Goal: Find specific page/section: Find specific page/section

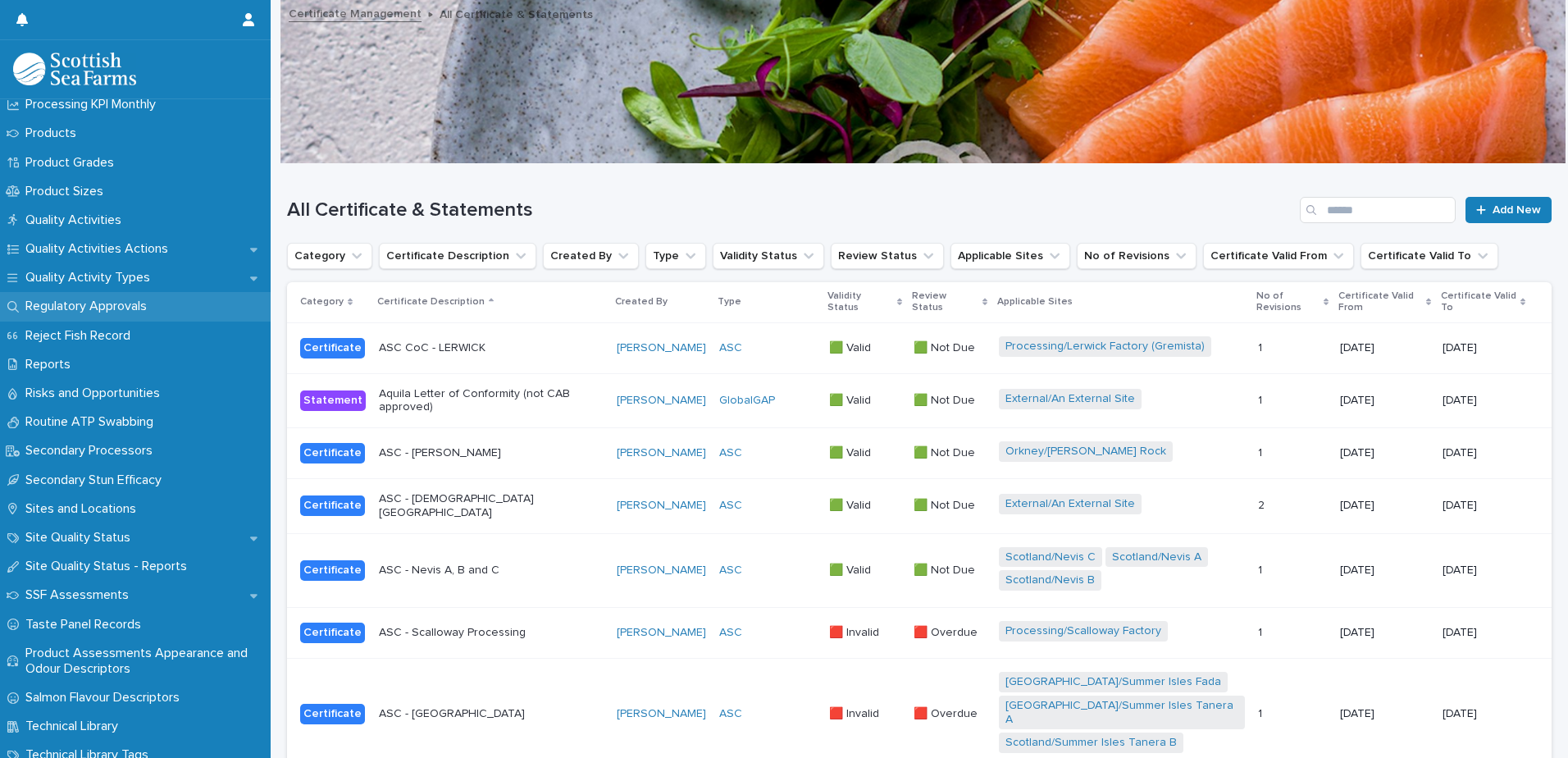
scroll to position [2298, 0]
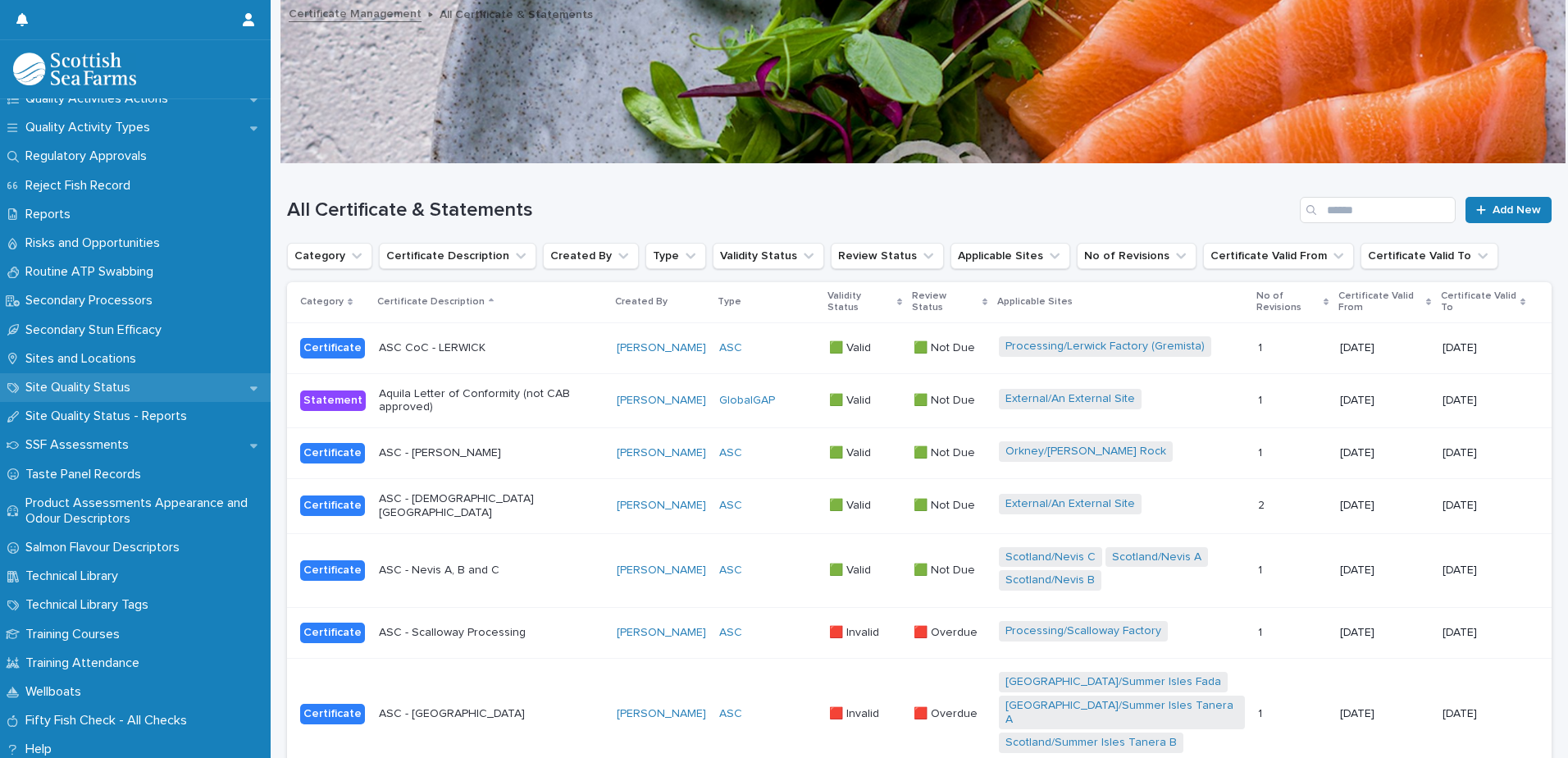
click at [111, 380] on p "Site Quality Status" at bounding box center [81, 387] width 124 height 16
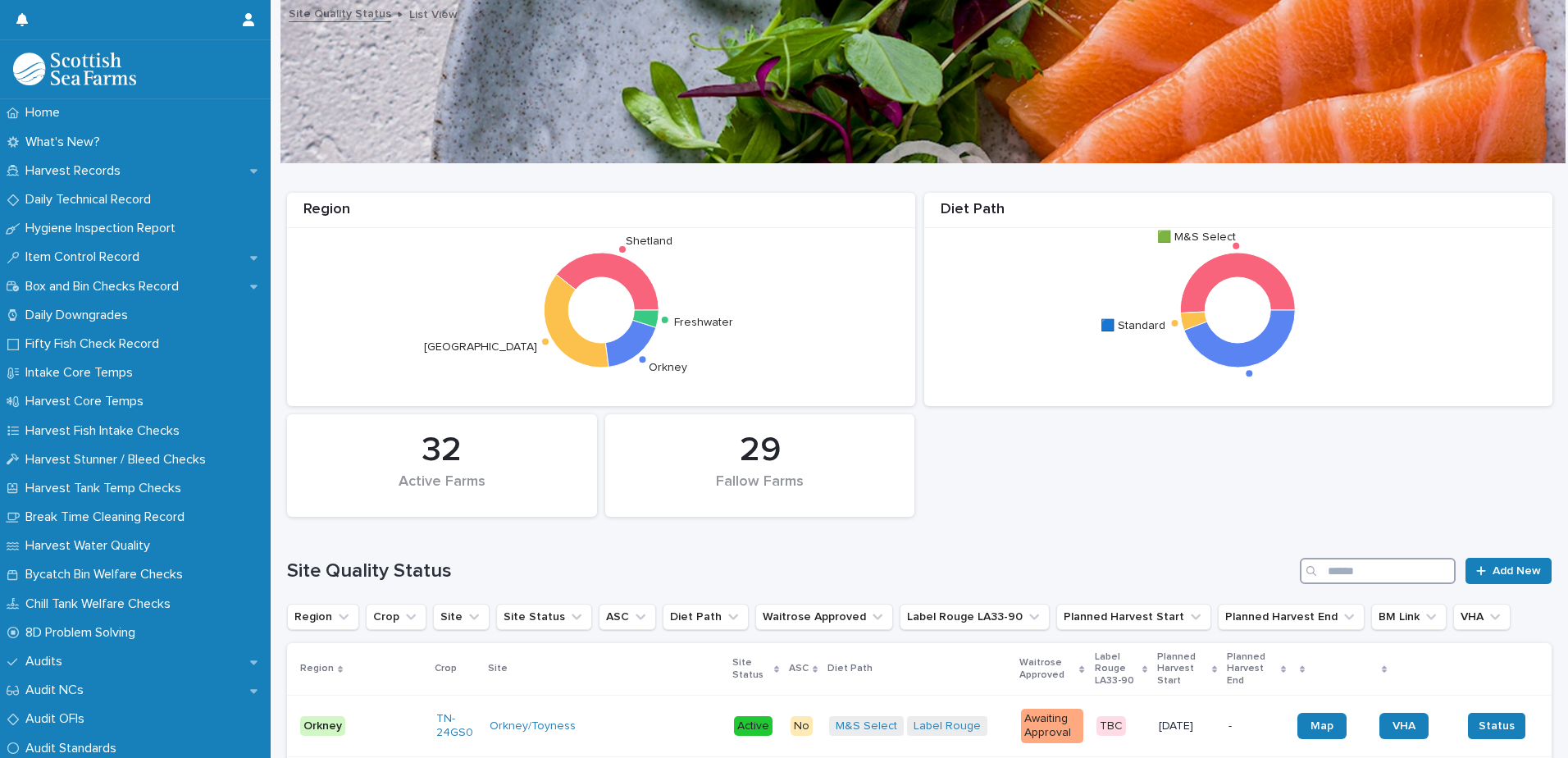
click at [1319, 572] on input "Search" at bounding box center [1378, 571] width 156 height 26
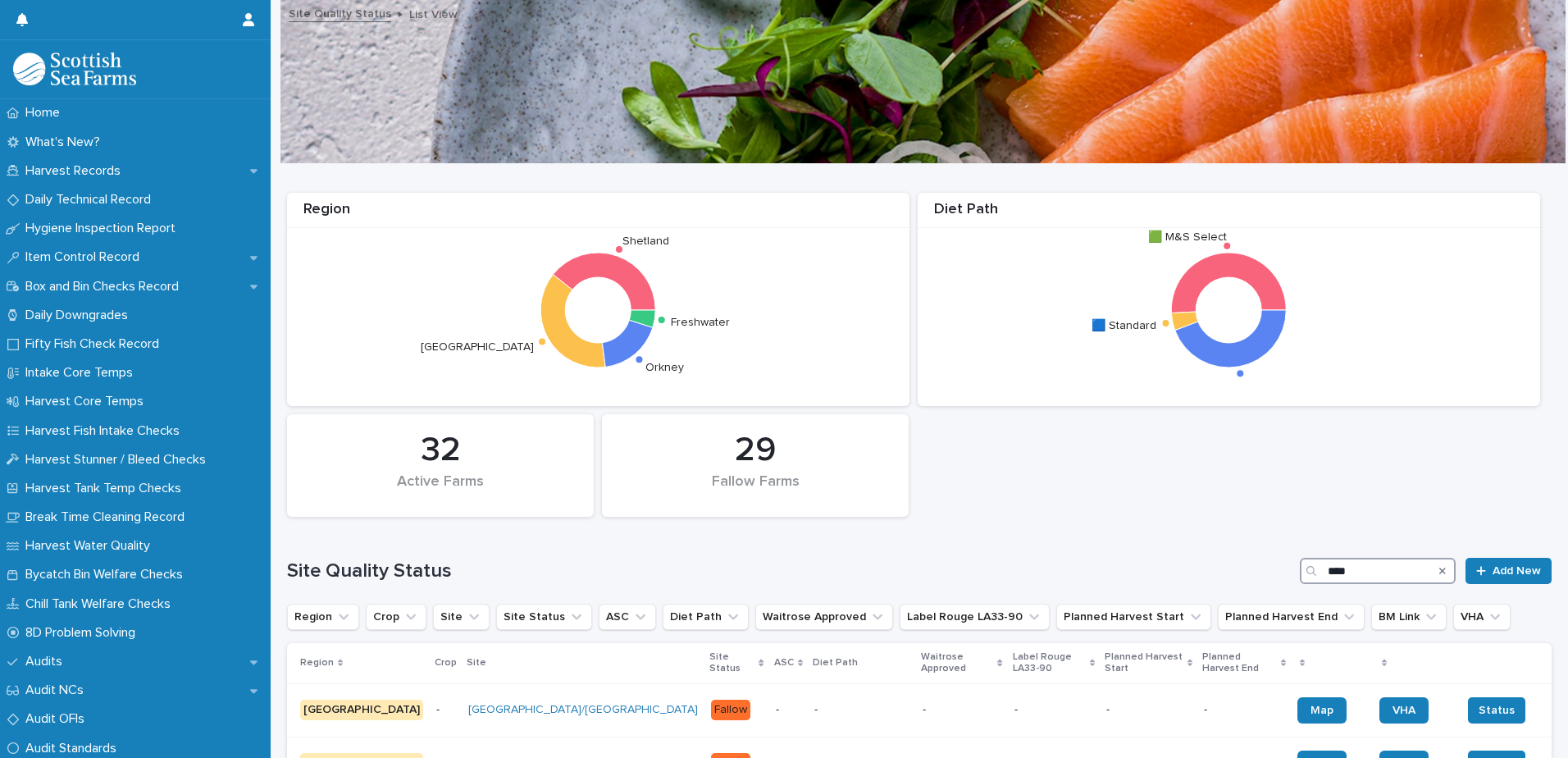
type input "****"
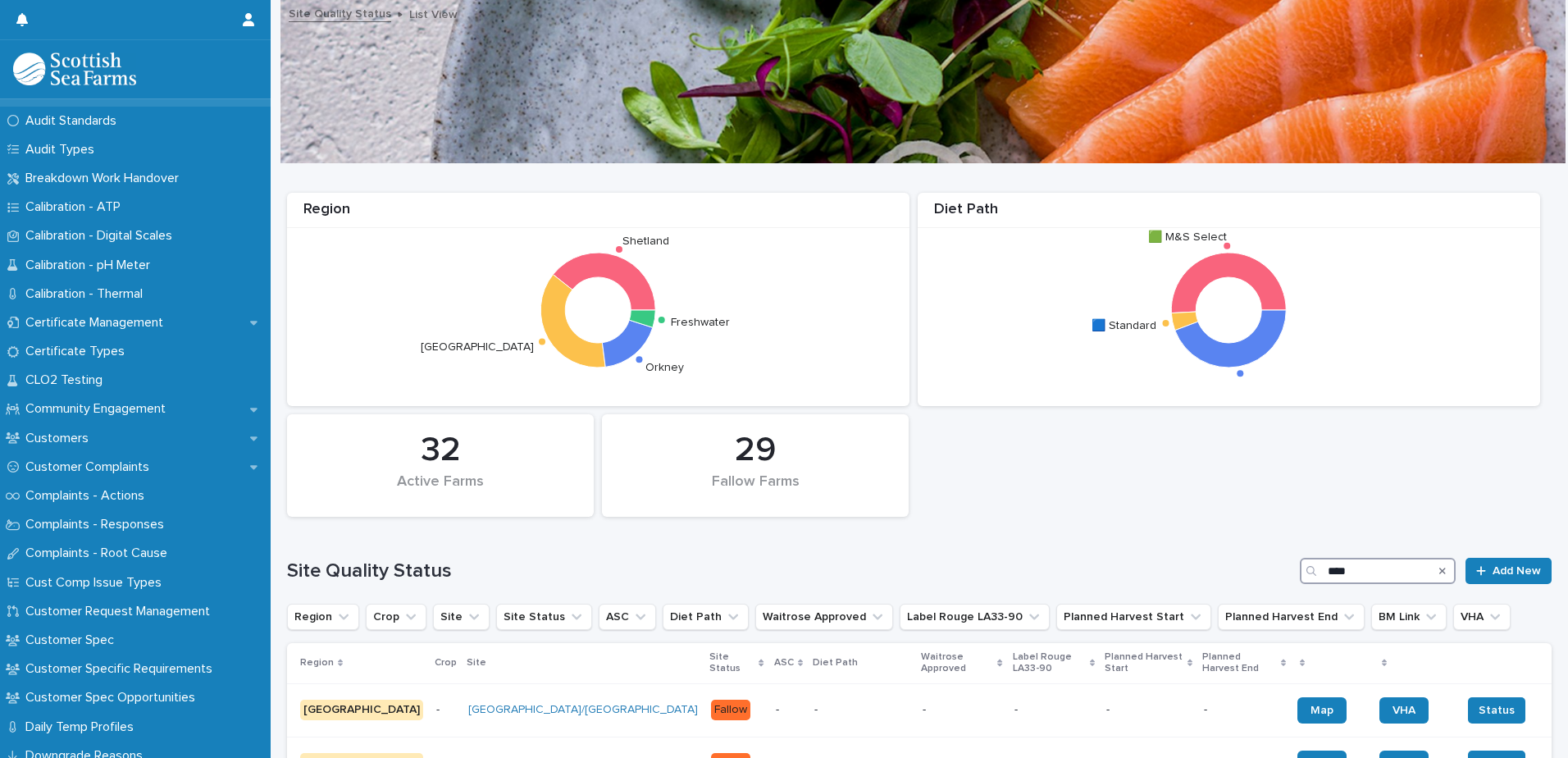
scroll to position [656, 0]
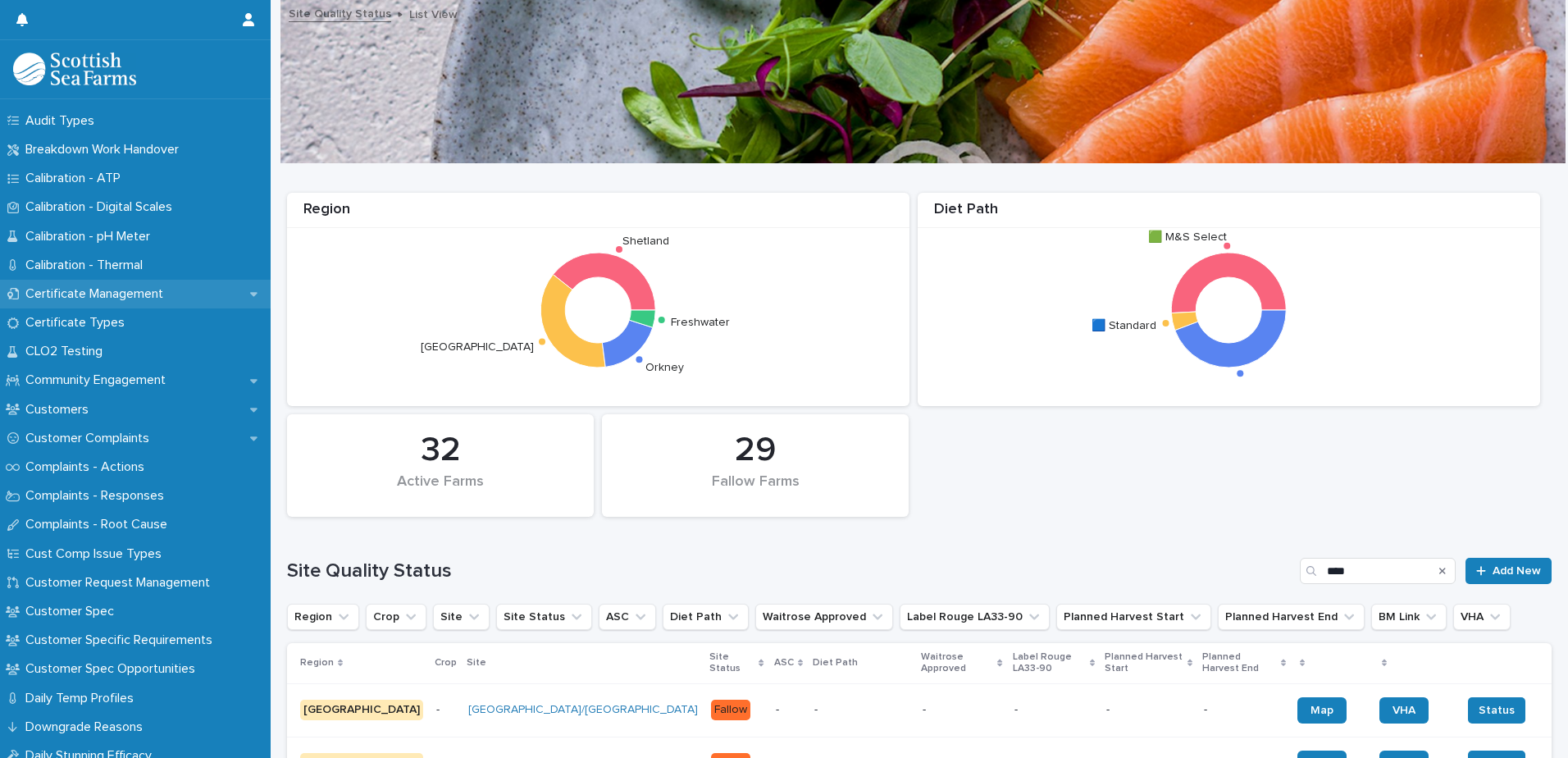
click at [123, 287] on p "Certificate Management" at bounding box center [97, 294] width 157 height 16
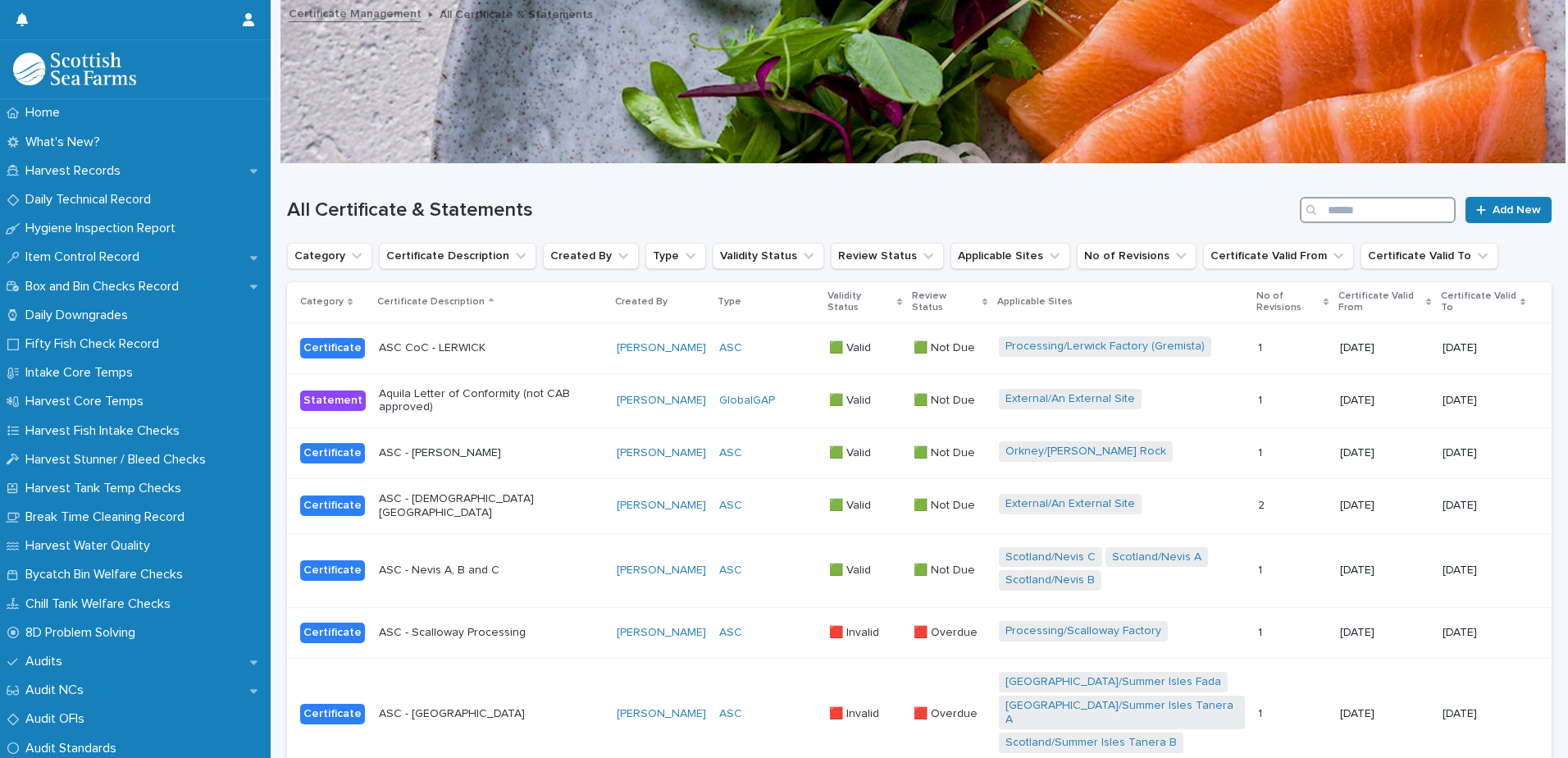
click at [1335, 218] on input "Search" at bounding box center [1378, 209] width 156 height 26
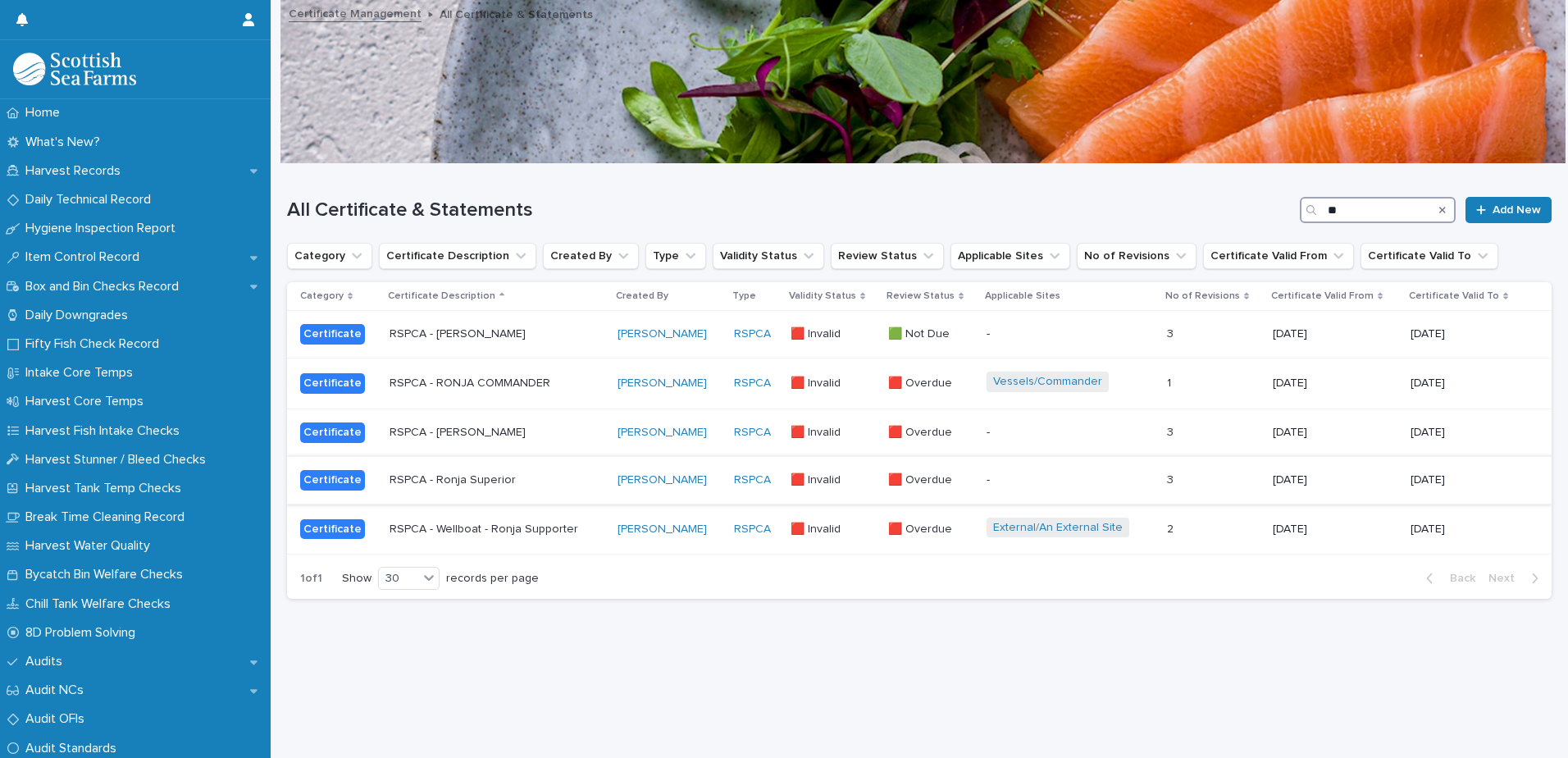
type input "*"
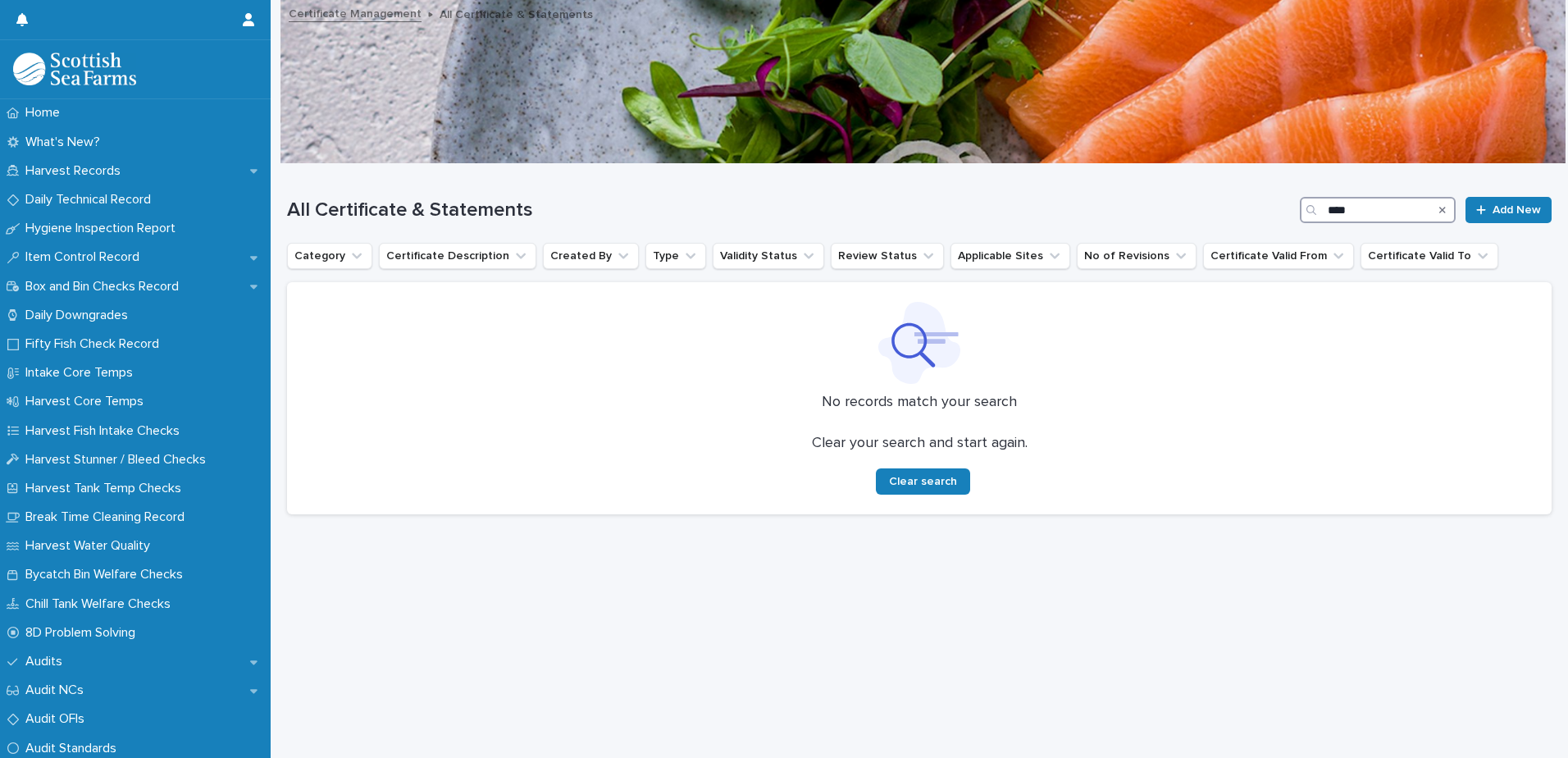
type input "****"
click at [1440, 209] on icon "Search" at bounding box center [1443, 210] width 7 height 7
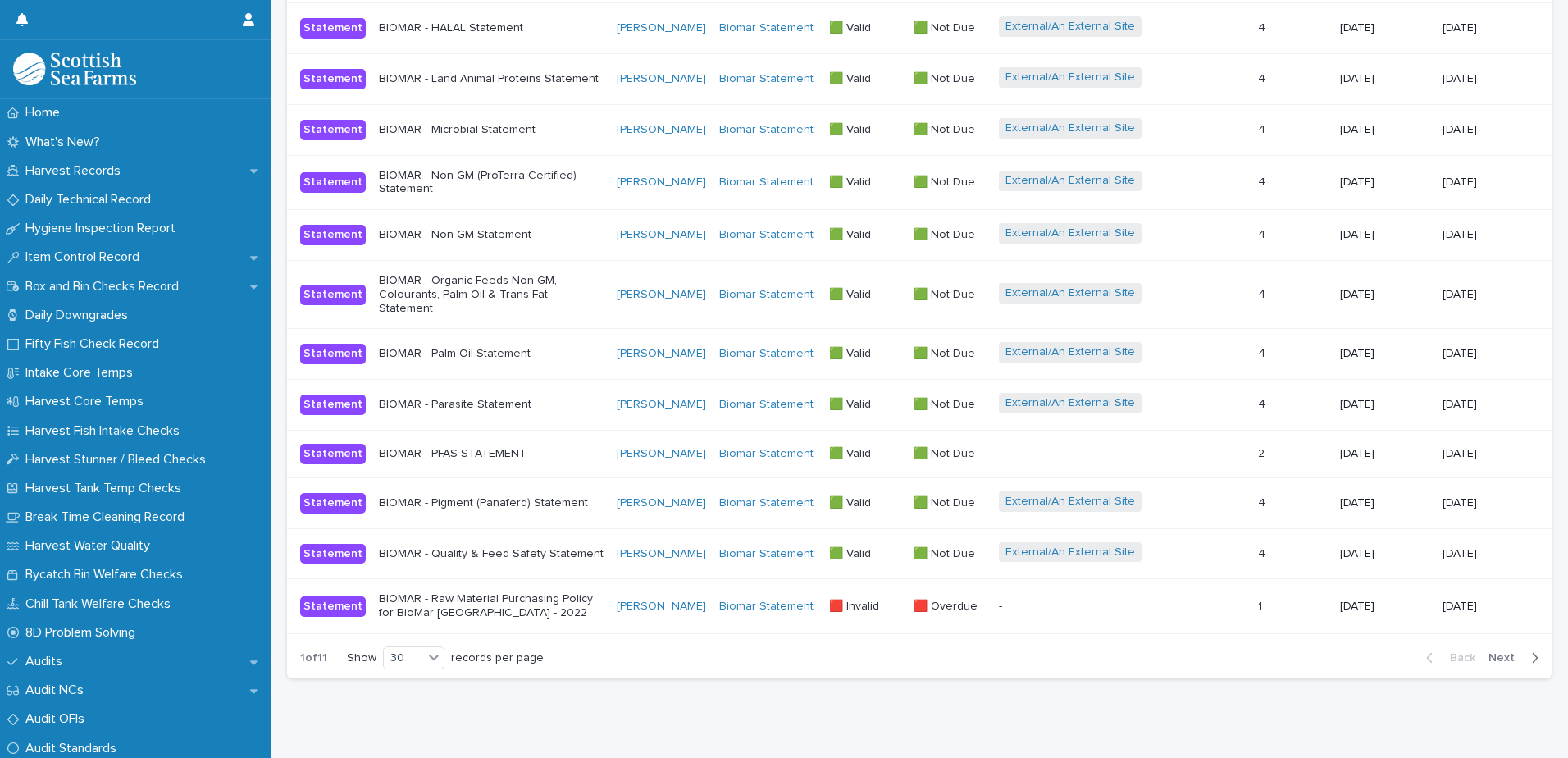
scroll to position [1427, 0]
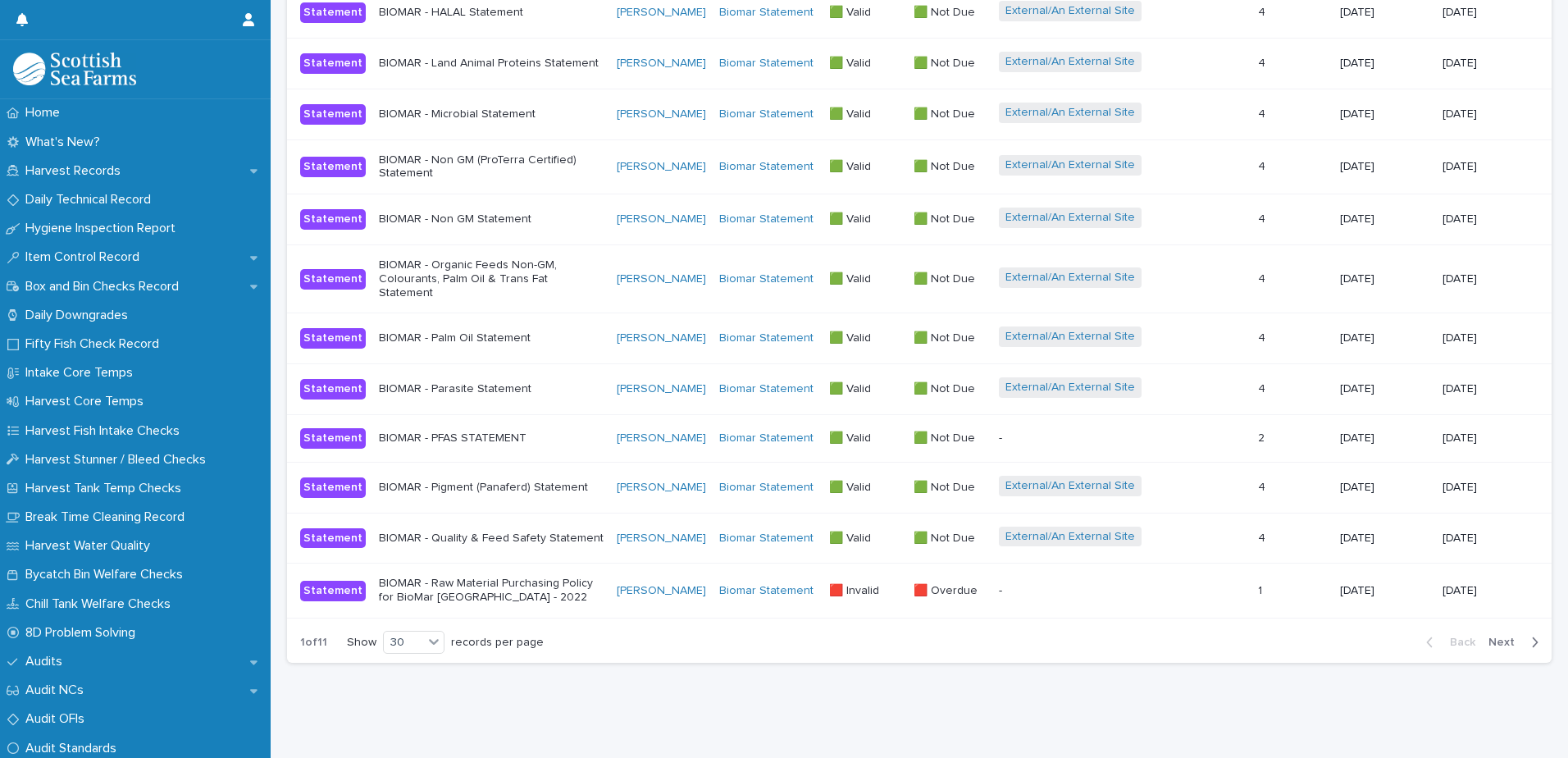
click at [1488, 635] on button "Next" at bounding box center [1516, 643] width 70 height 15
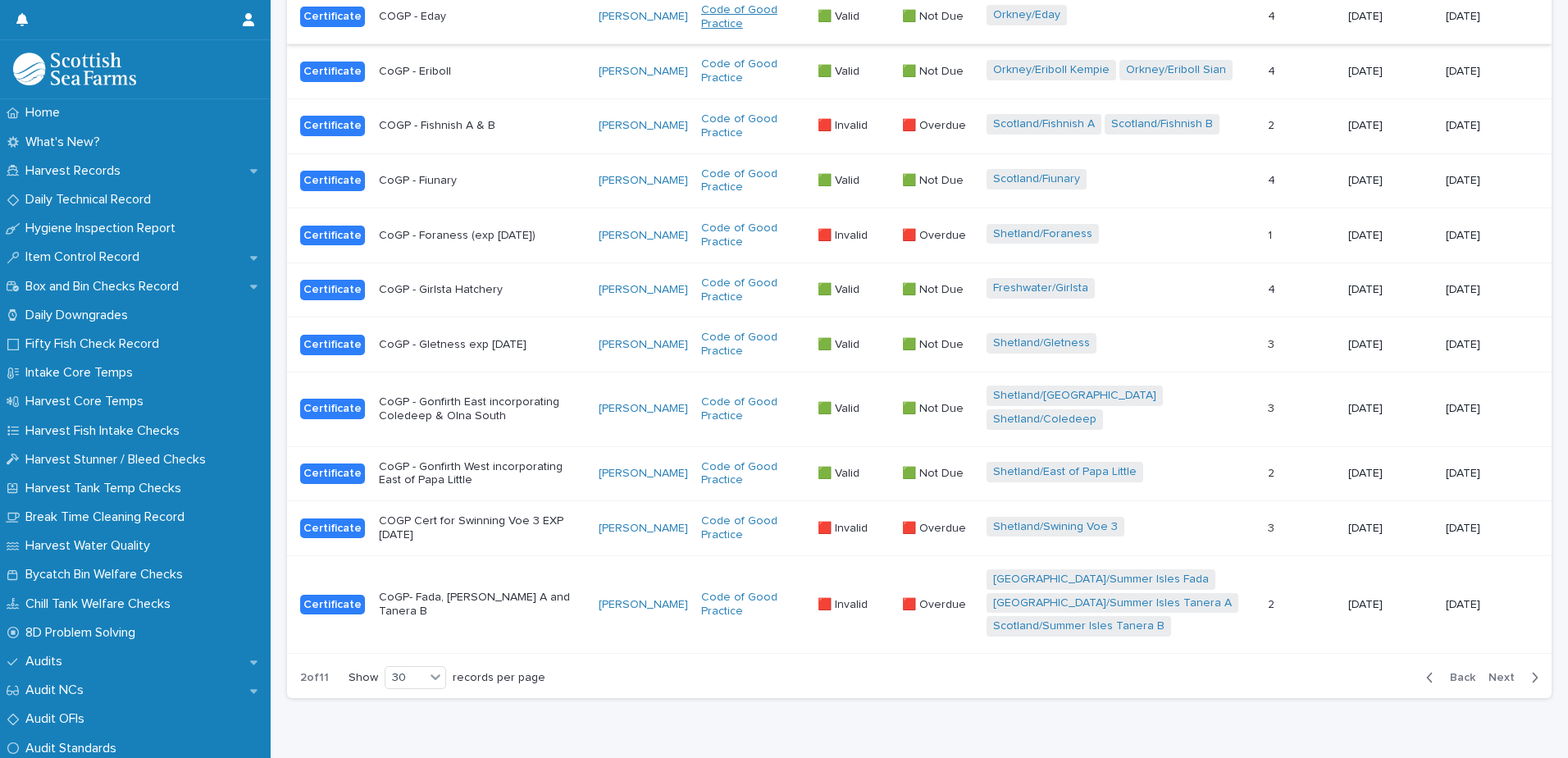
scroll to position [1408, 0]
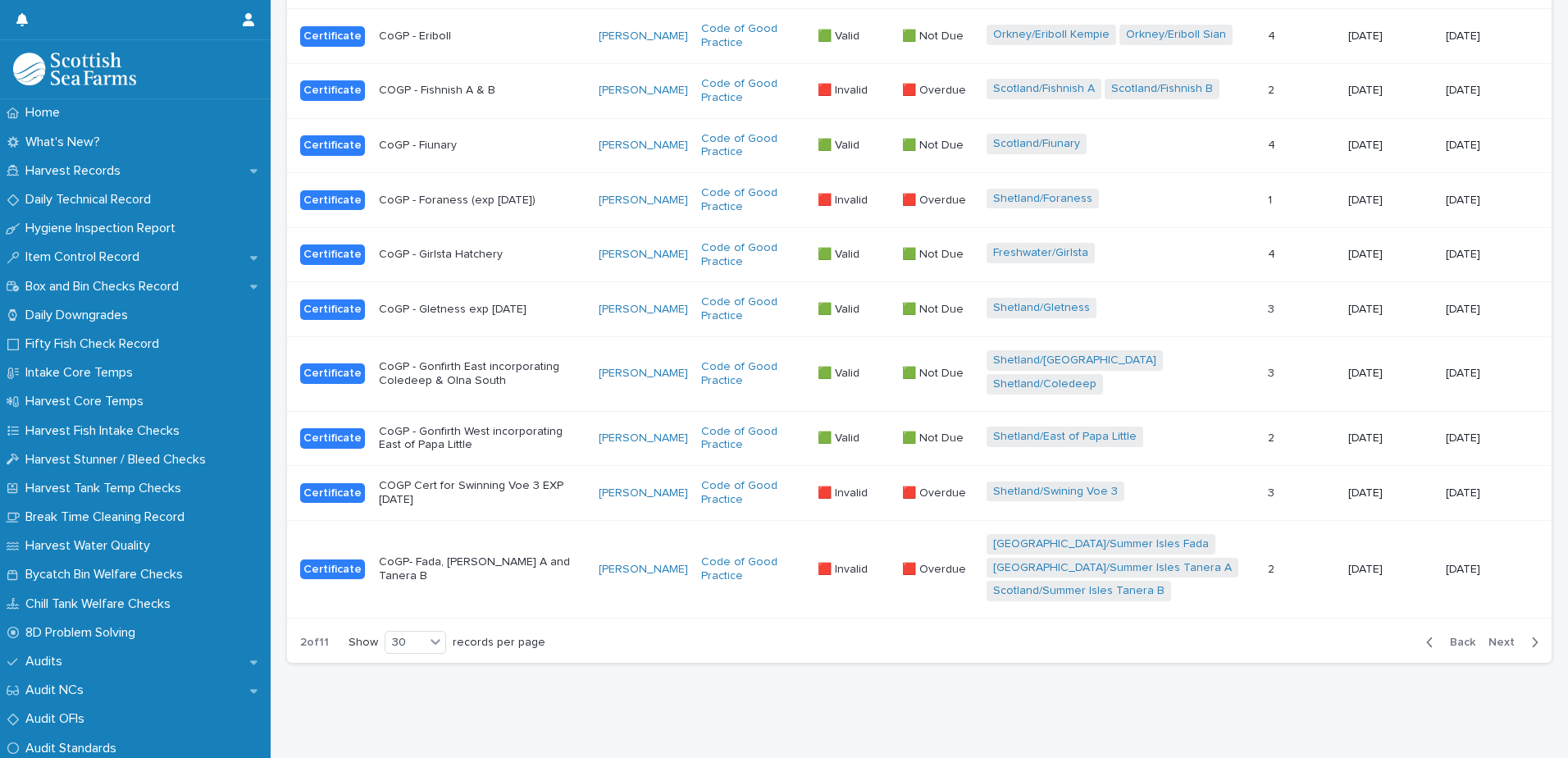
click at [1488, 637] on span "Next" at bounding box center [1506, 643] width 36 height 12
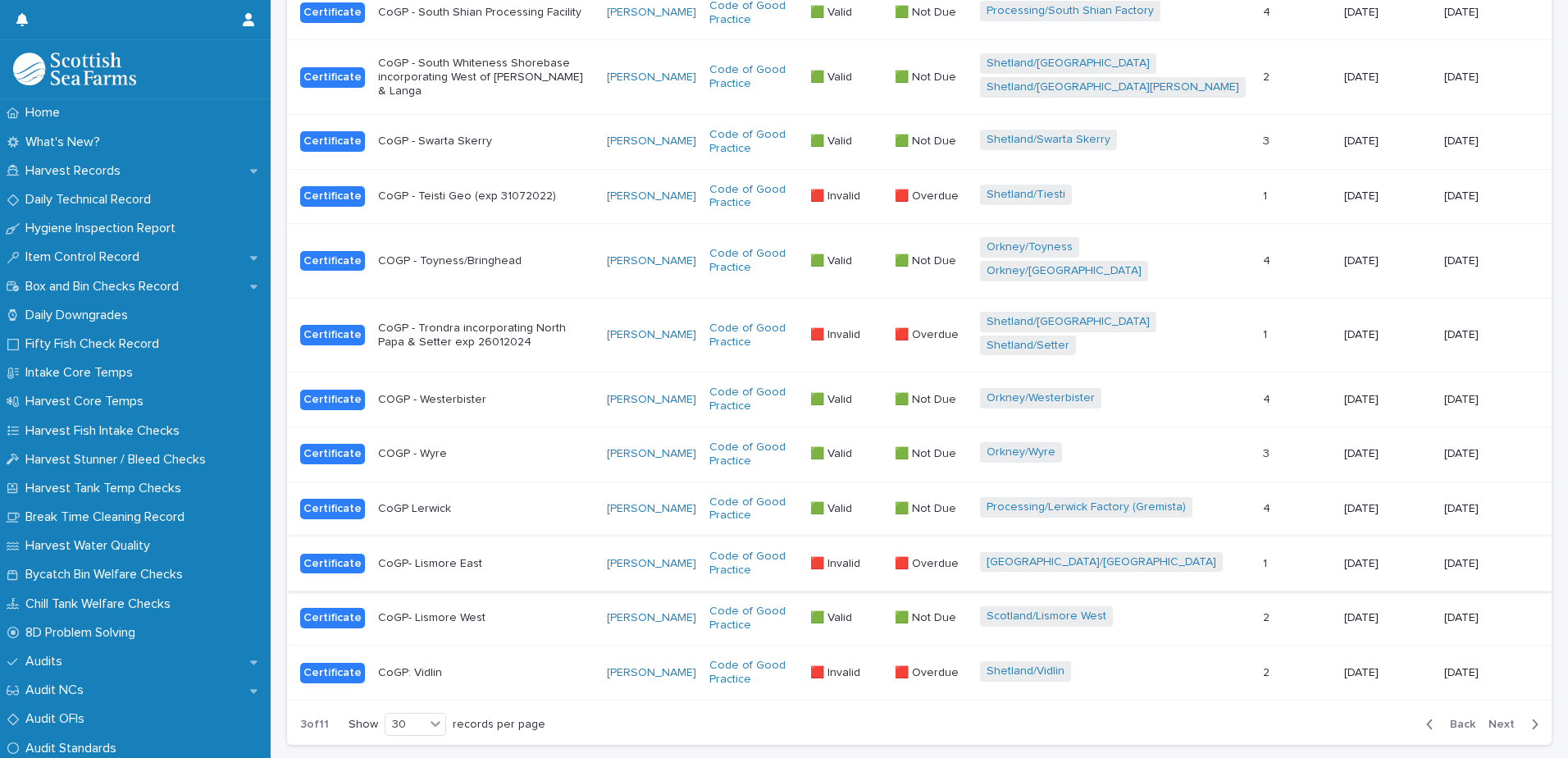
scroll to position [1525, 0]
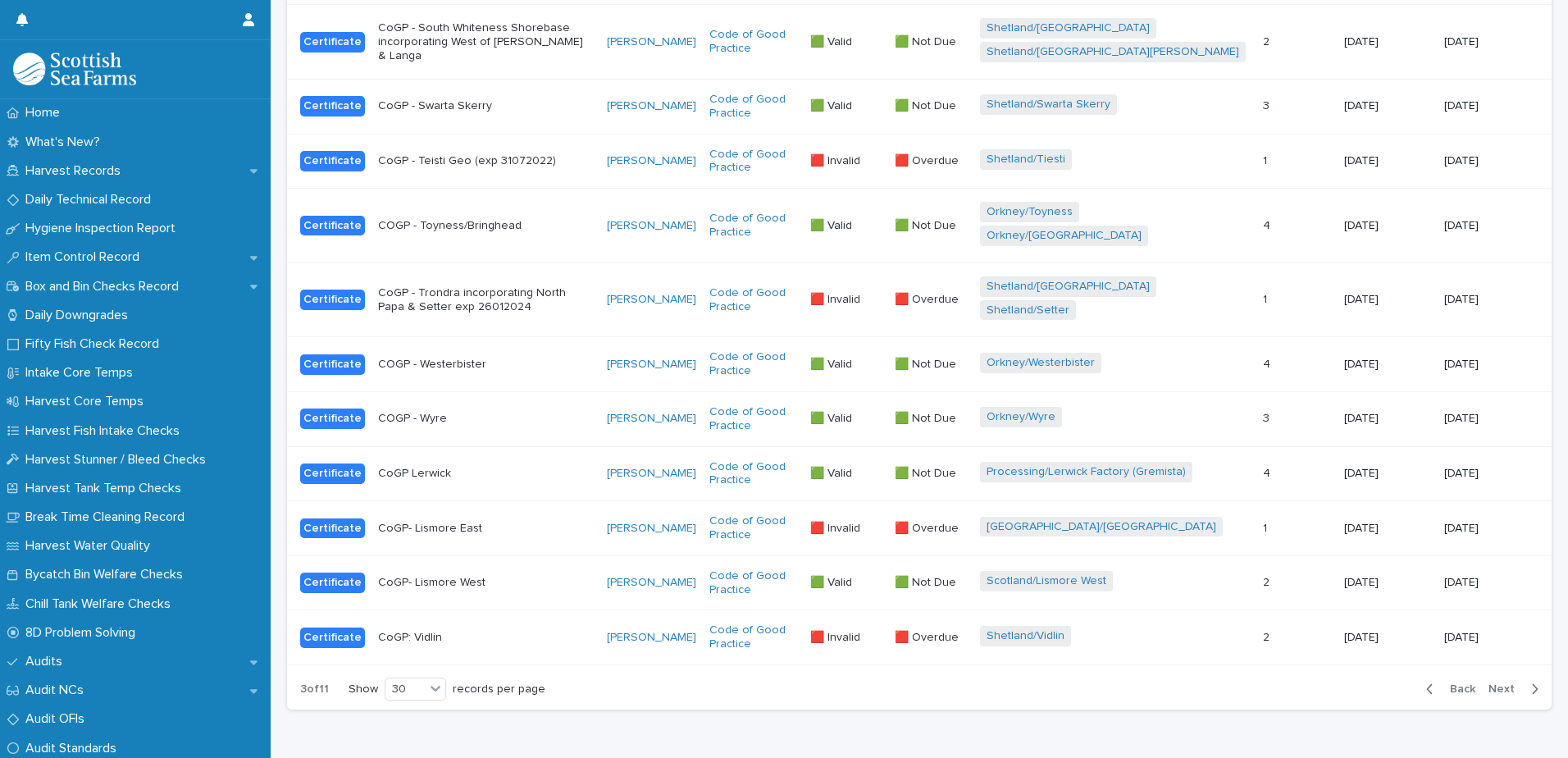
click at [1488, 683] on span "Next" at bounding box center [1506, 689] width 36 height 12
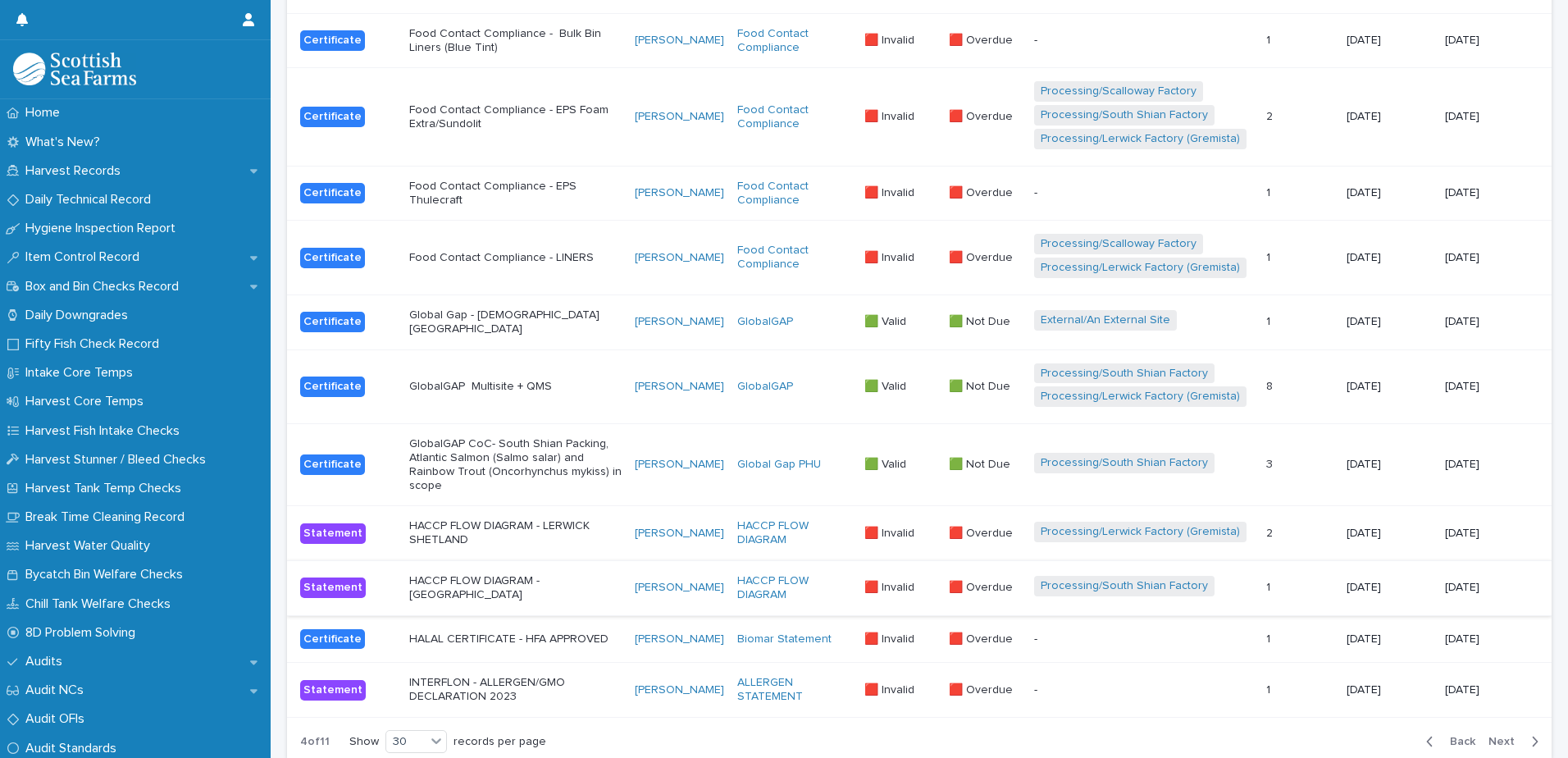
scroll to position [1589, 0]
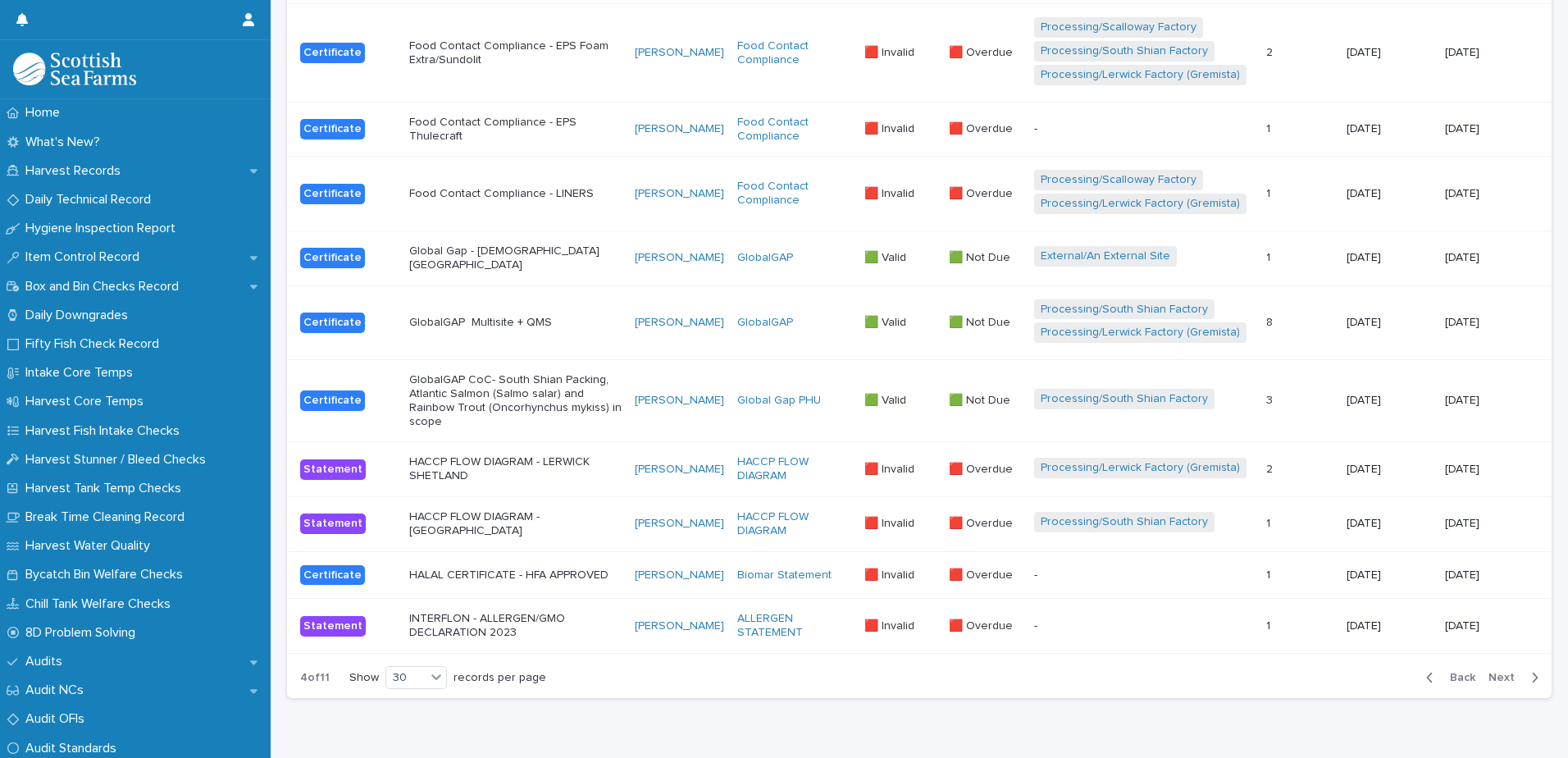
click at [1492, 672] on span "Next" at bounding box center [1506, 678] width 36 height 12
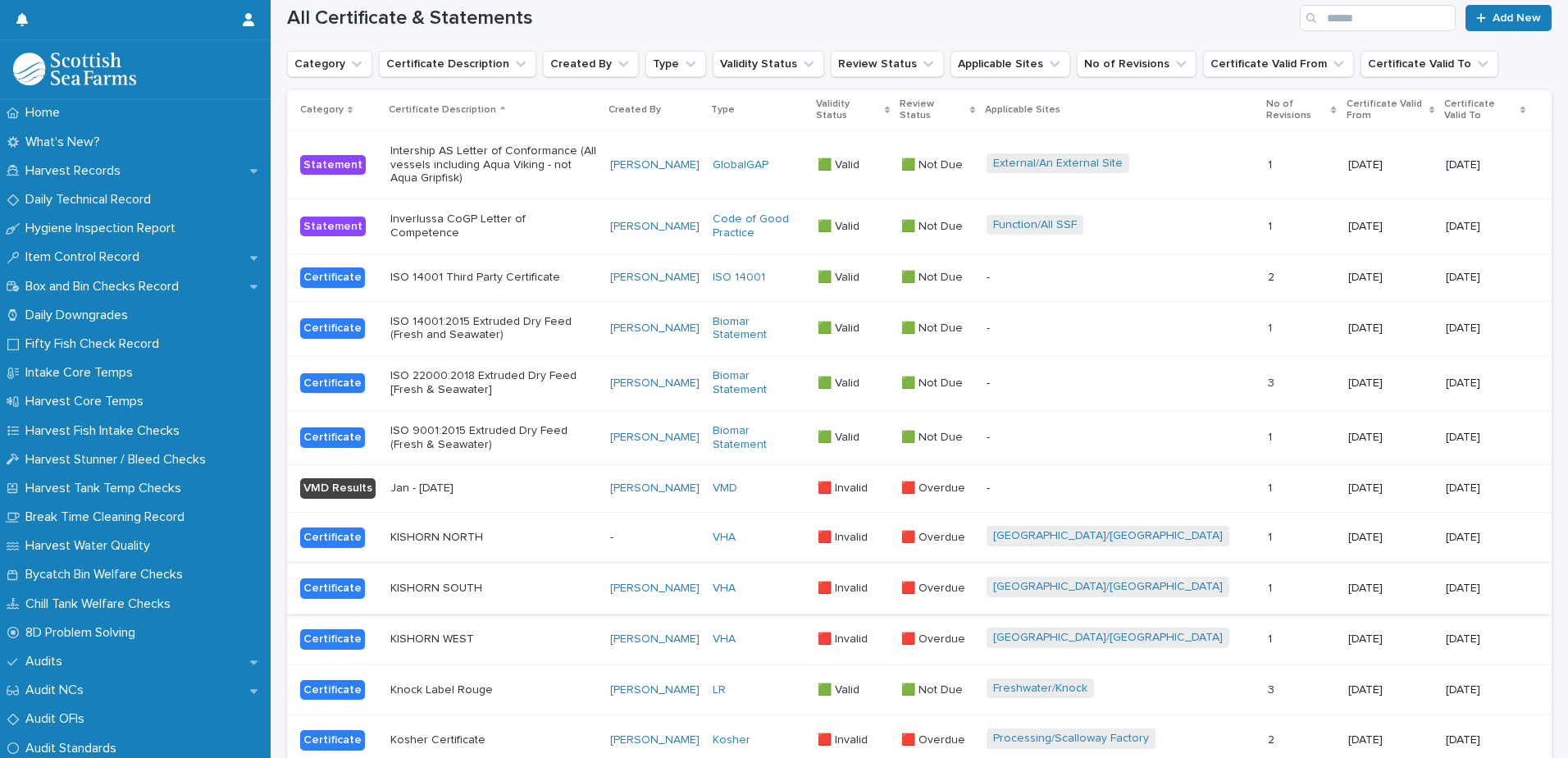
scroll to position [168, 0]
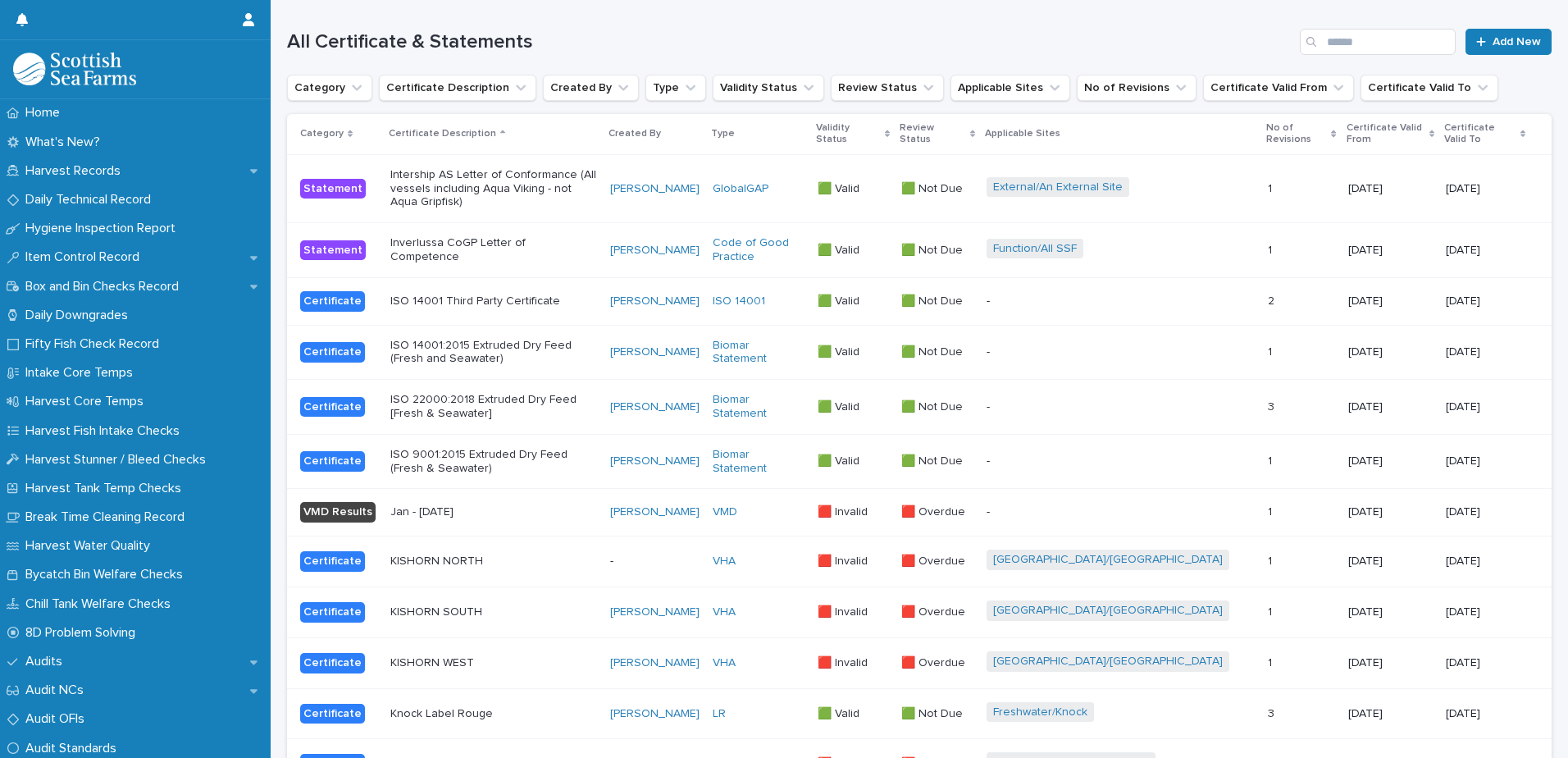
click at [534, 175] on p "Intership AS Letter of Conformance (All vessels including Aqua Viking - not Aqu…" at bounding box center [494, 188] width 207 height 41
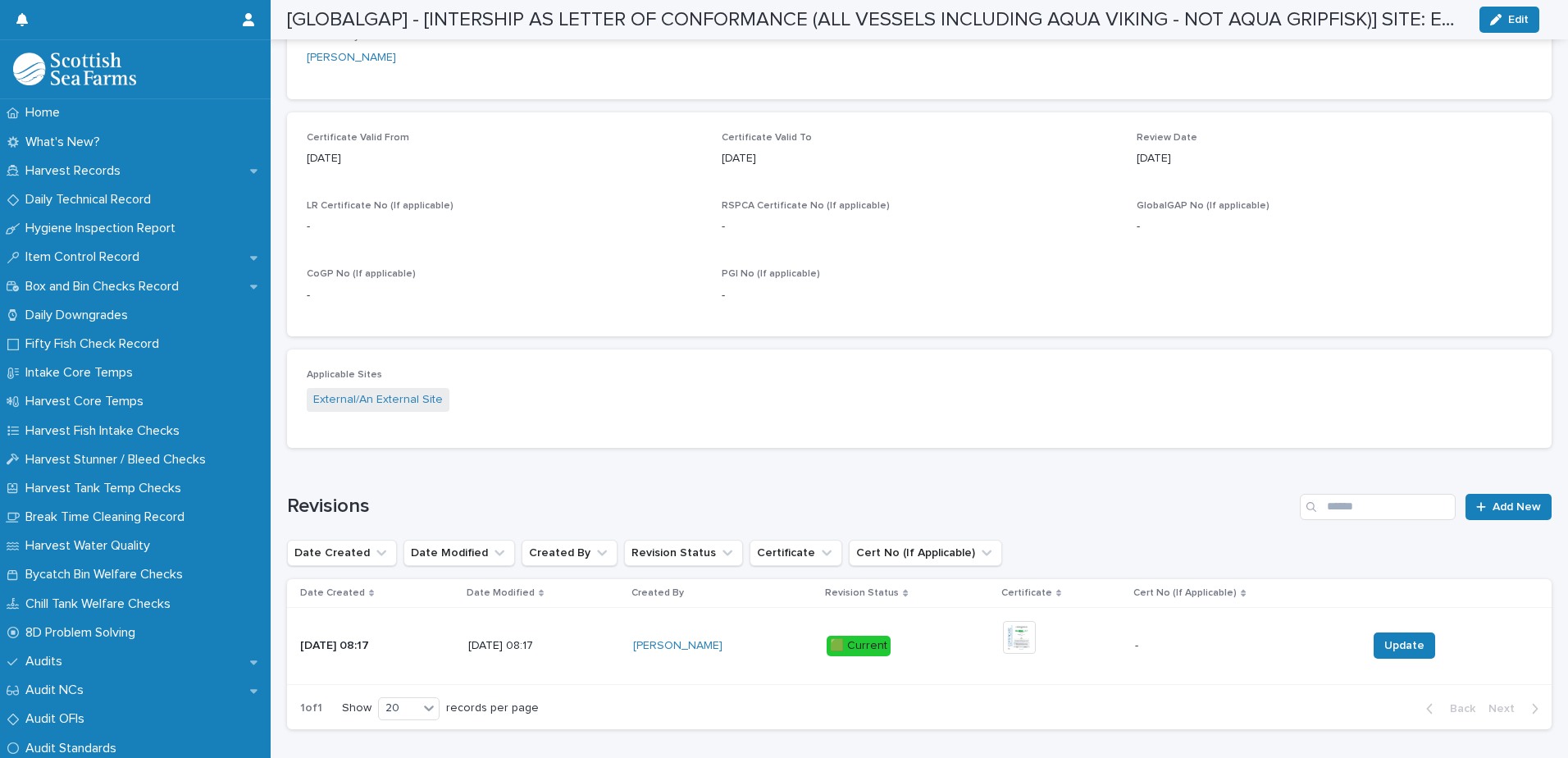
scroll to position [703, 0]
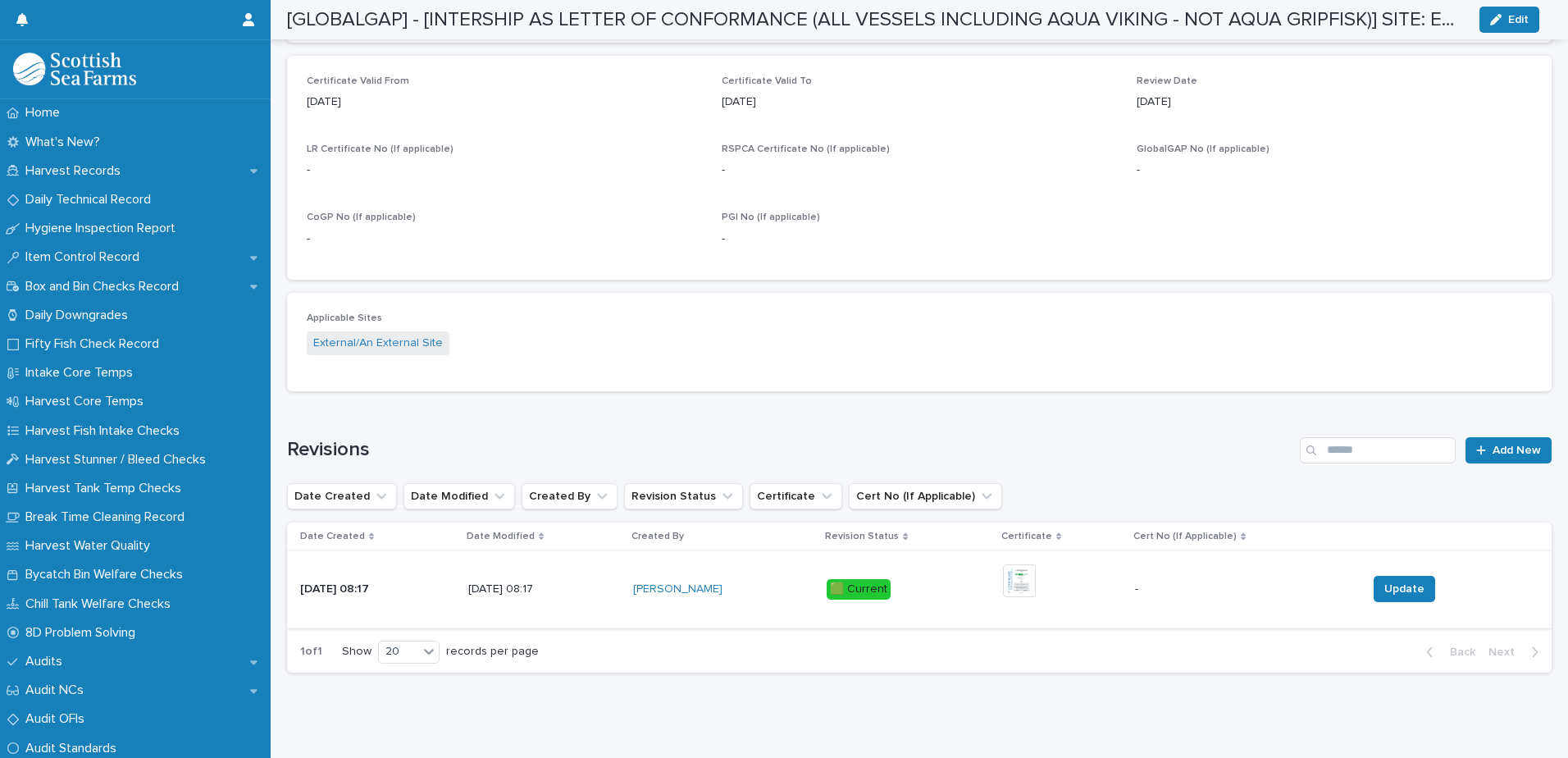
click at [1019, 565] on img at bounding box center [1019, 581] width 33 height 33
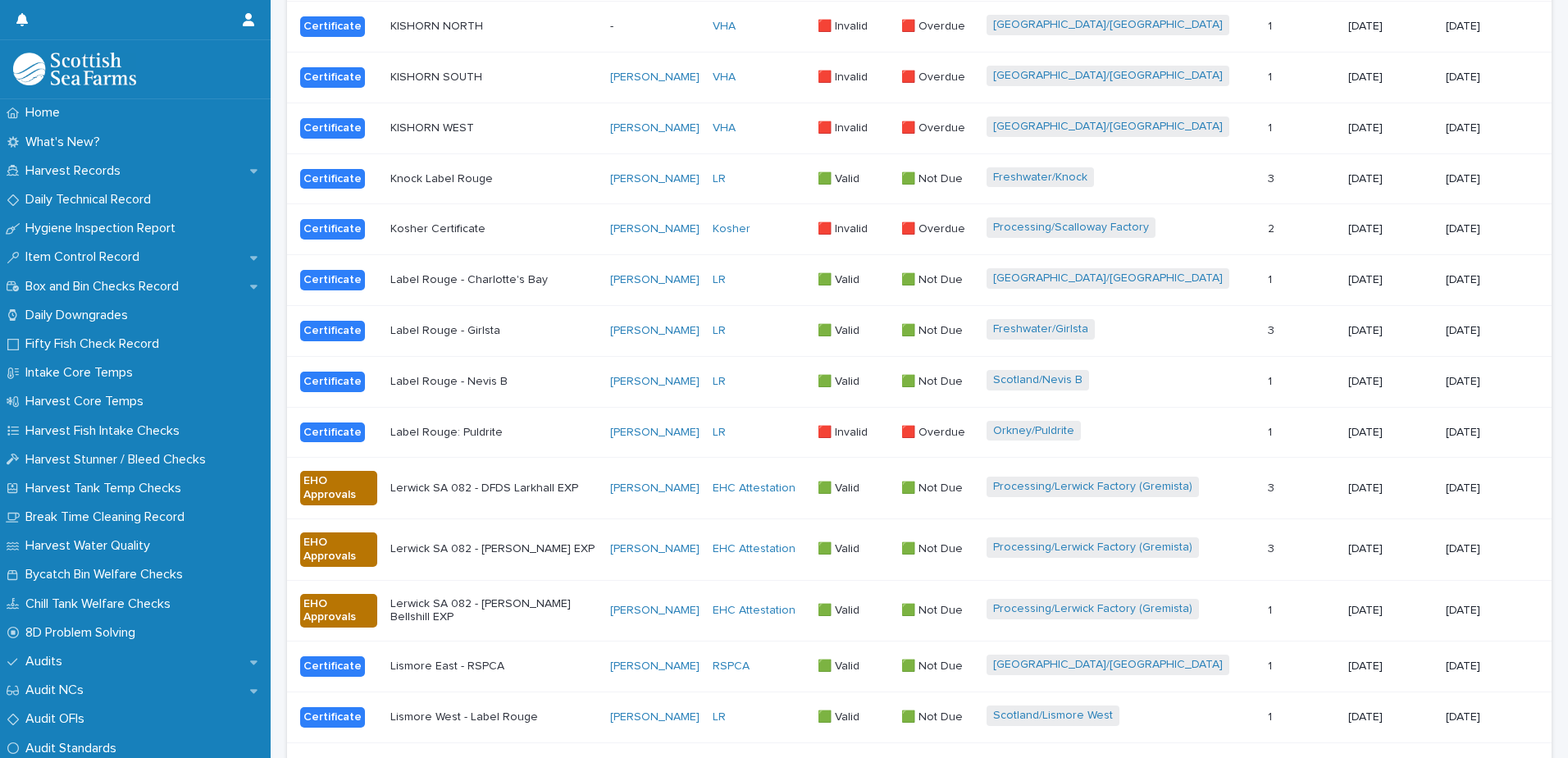
scroll to position [13, 0]
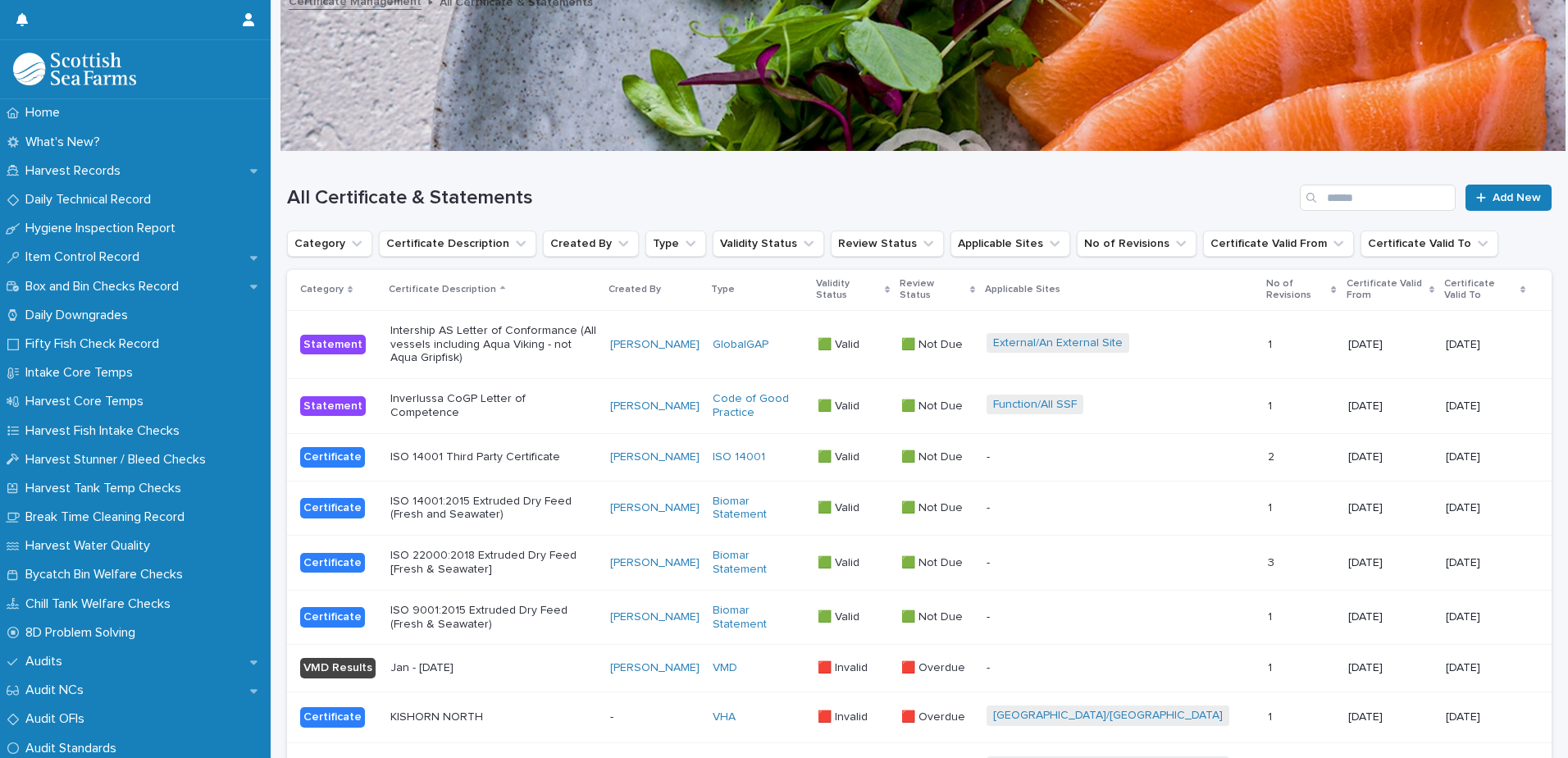
click at [1213, 337] on div "External/An External Site" at bounding box center [1120, 345] width 268 height 24
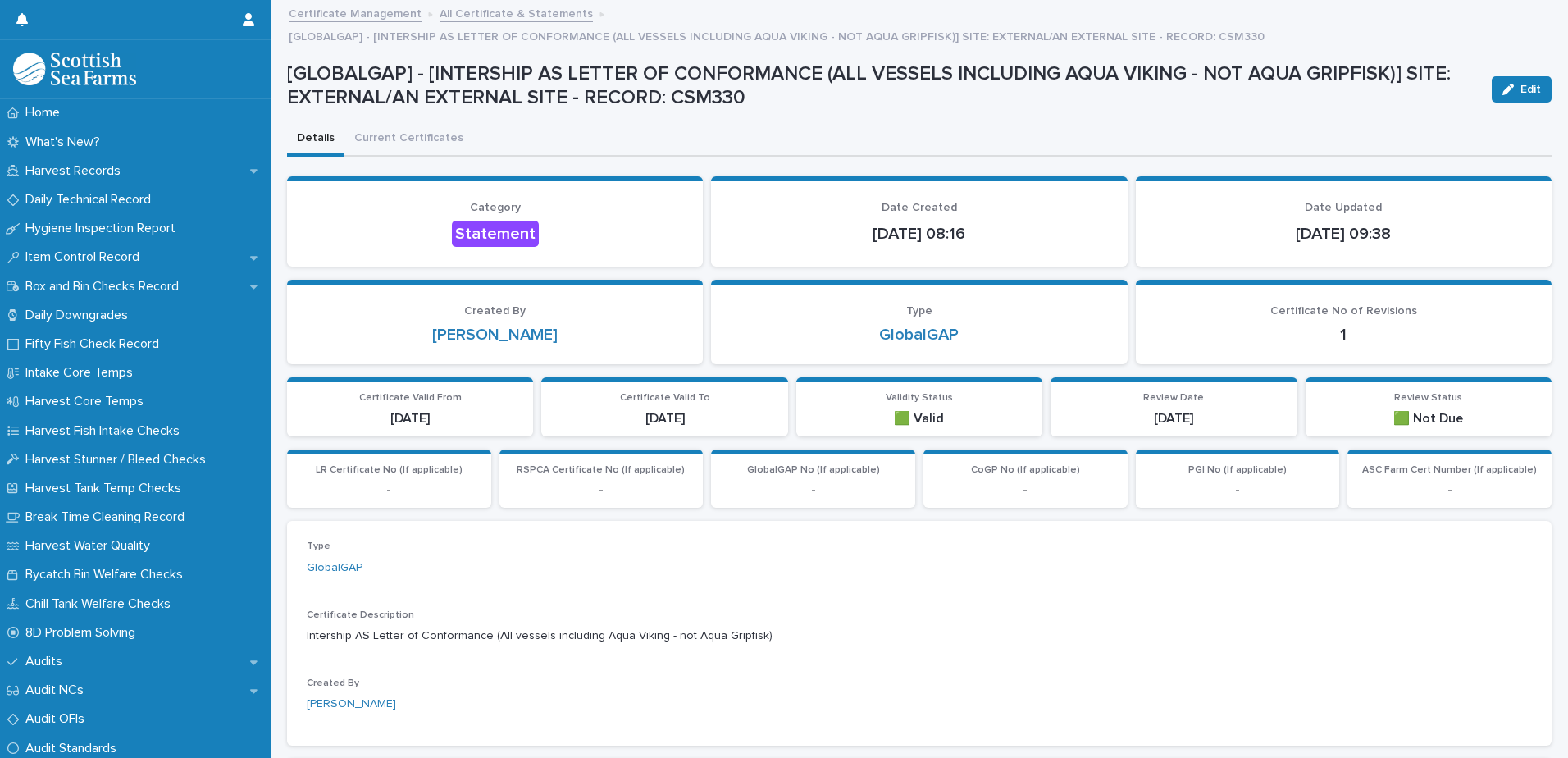
click at [534, 14] on link "All Certificate & Statements" at bounding box center [516, 13] width 154 height 18
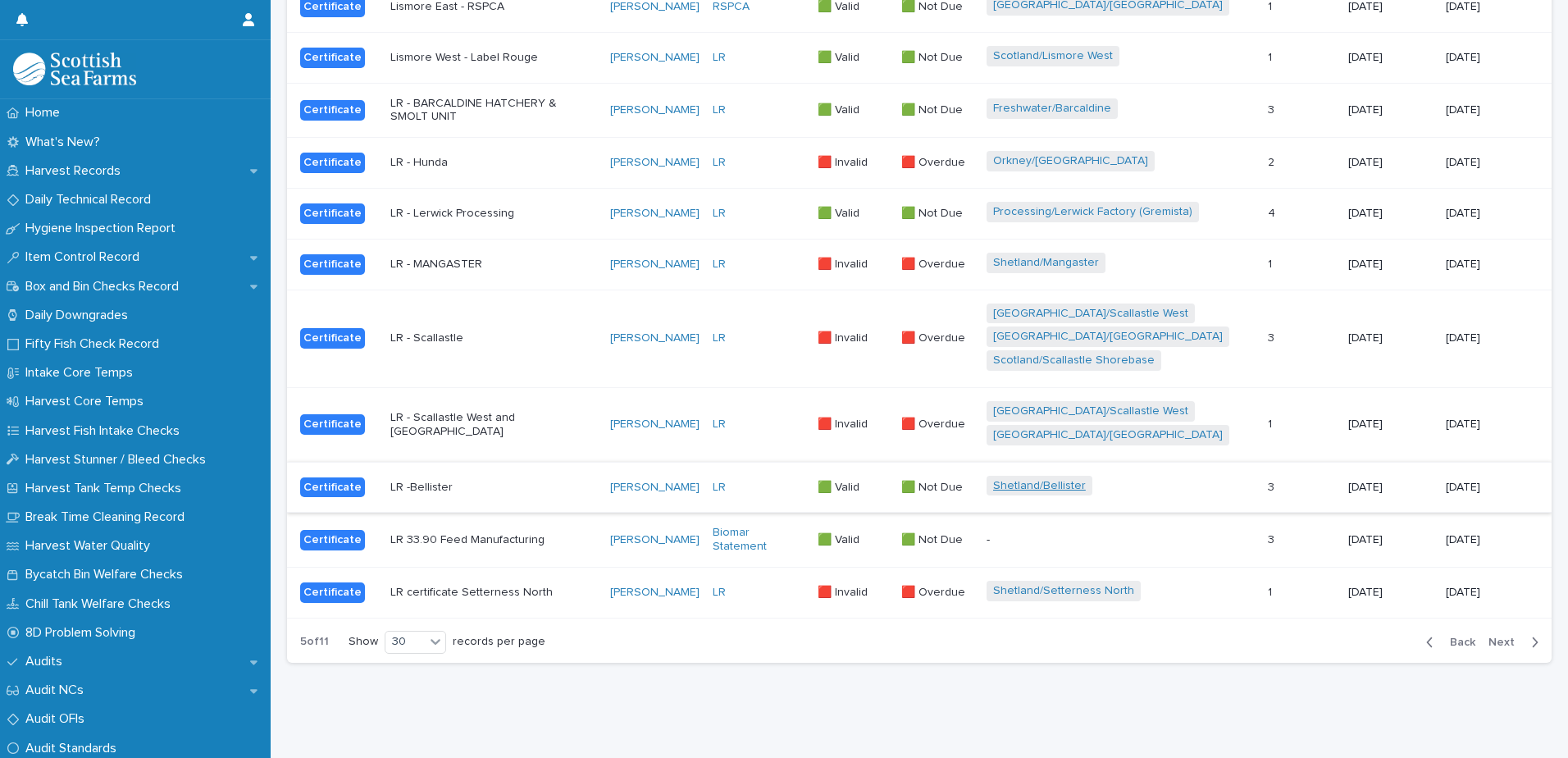
scroll to position [1399, 0]
click at [1492, 637] on span "Next" at bounding box center [1506, 643] width 36 height 12
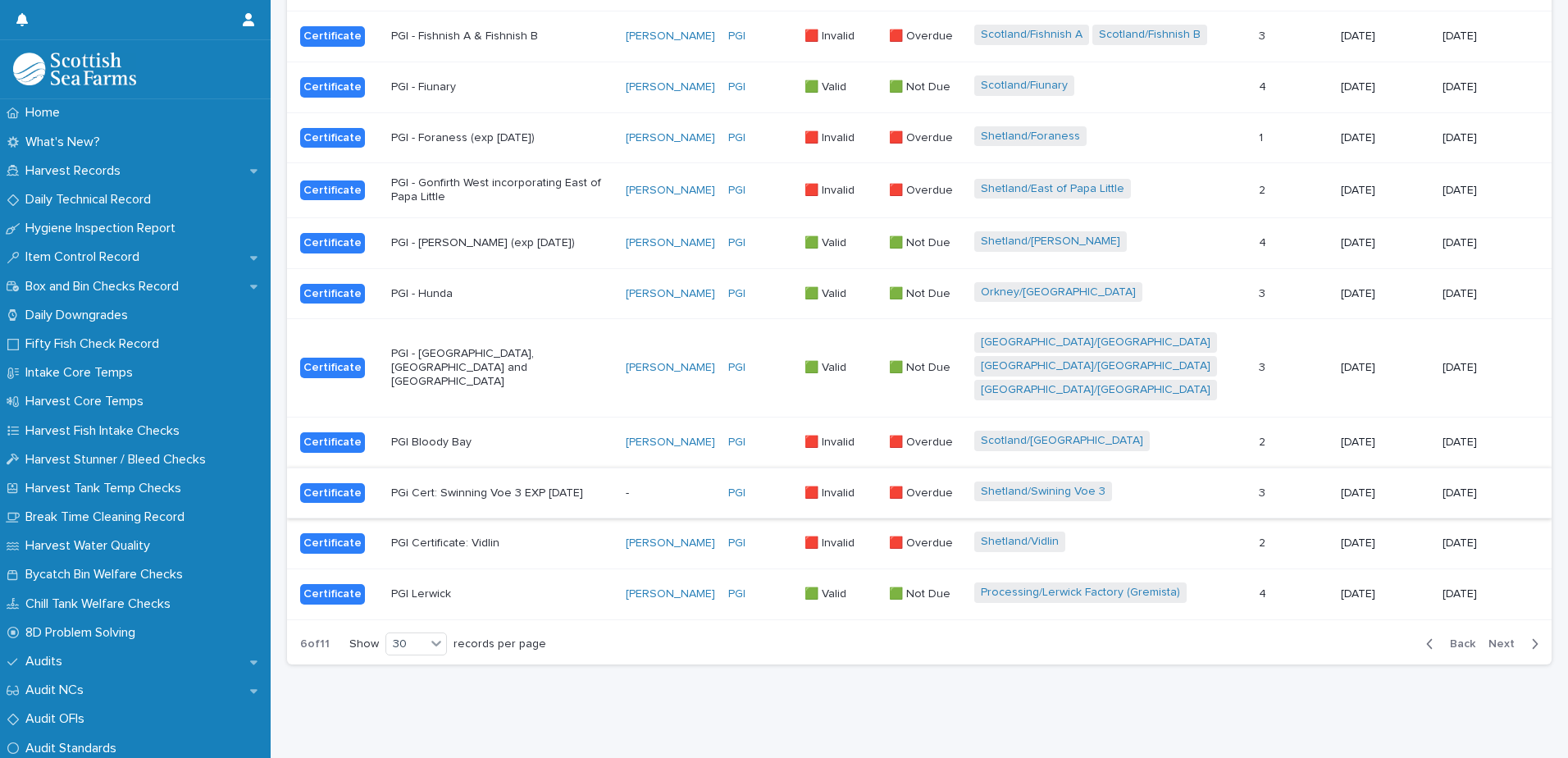
scroll to position [1363, 0]
click at [1488, 637] on span "Next" at bounding box center [1506, 643] width 36 height 12
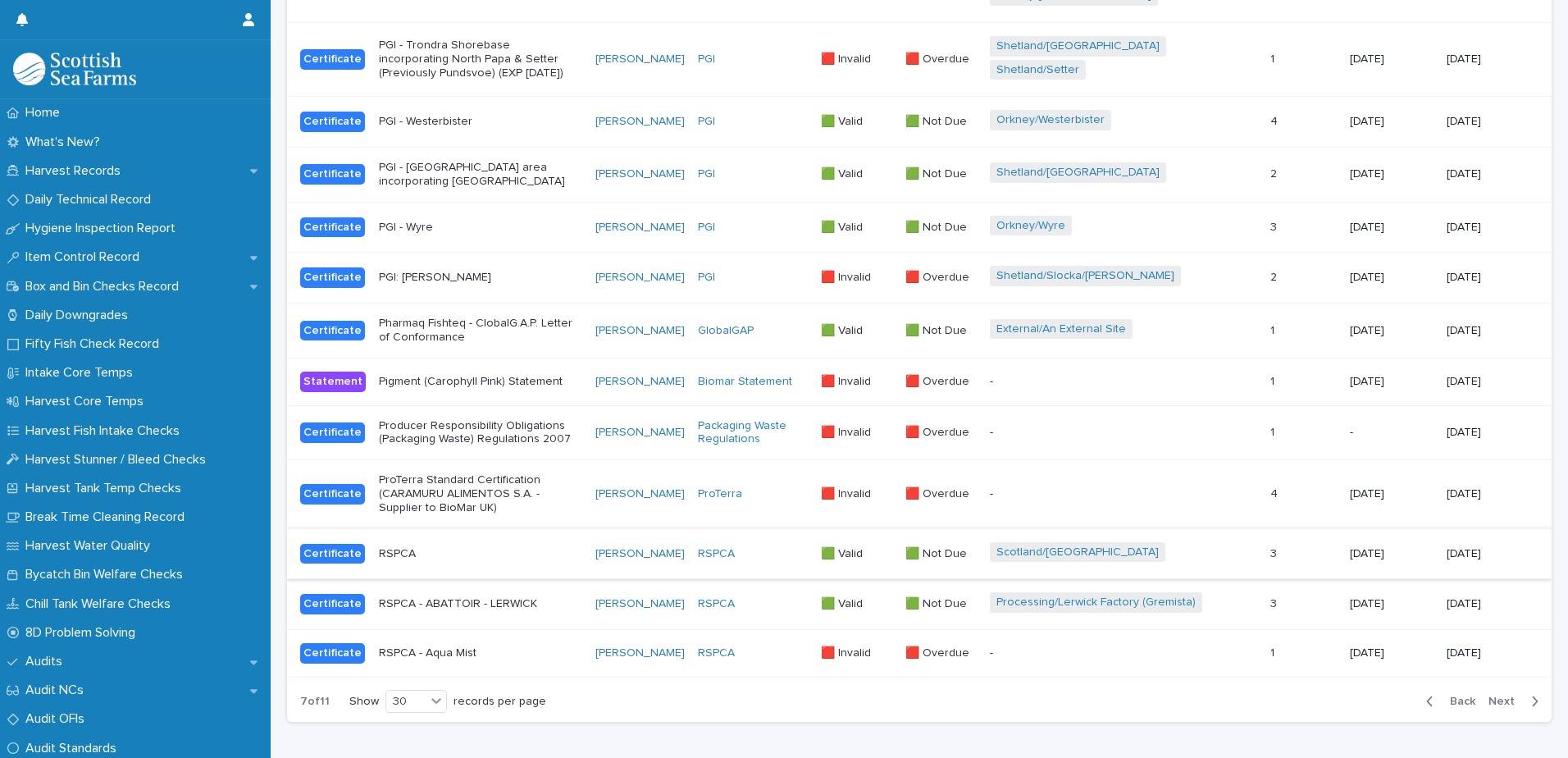
scroll to position [1374, 0]
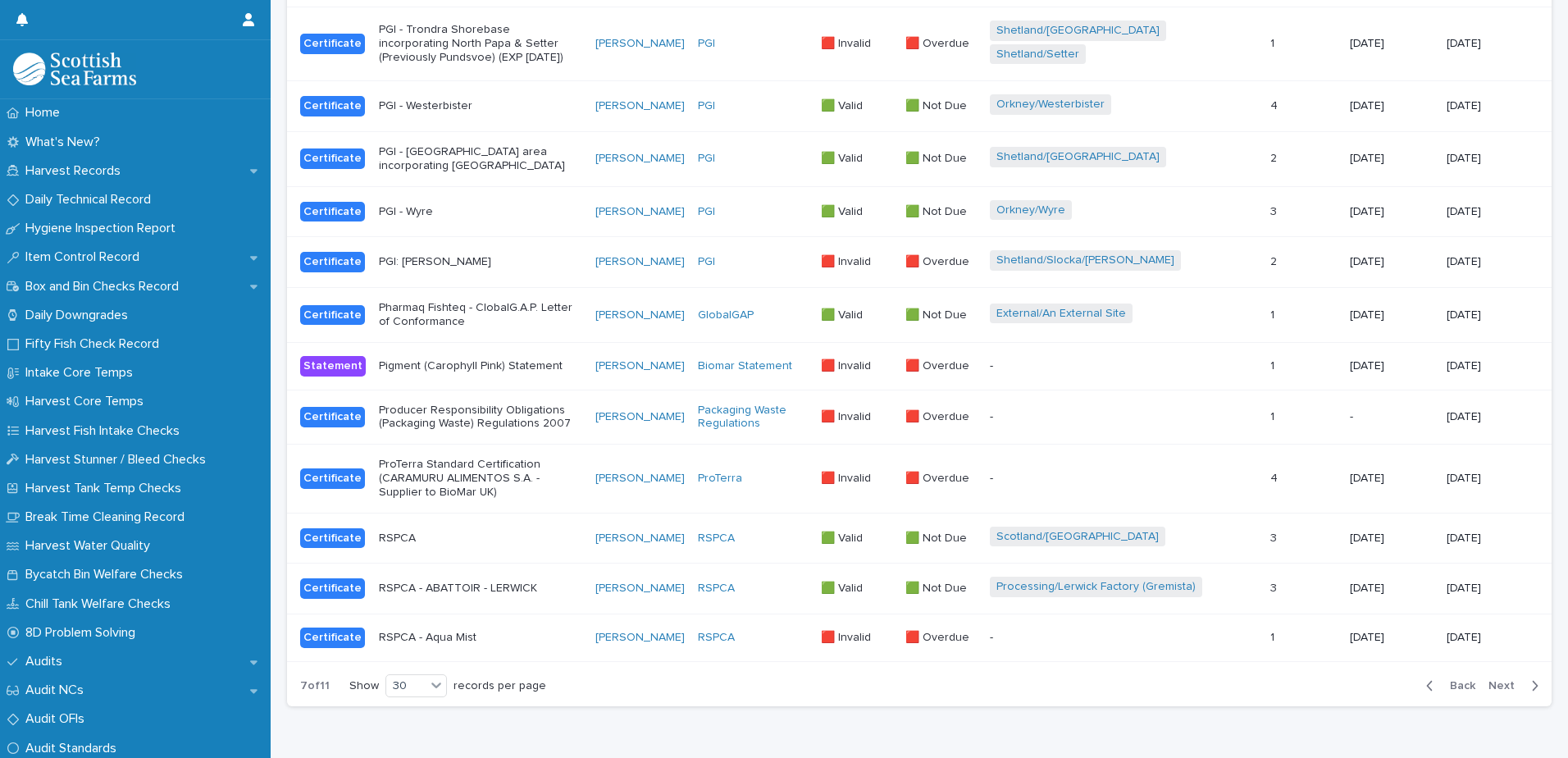
click at [1485, 678] on button "Next" at bounding box center [1516, 686] width 70 height 15
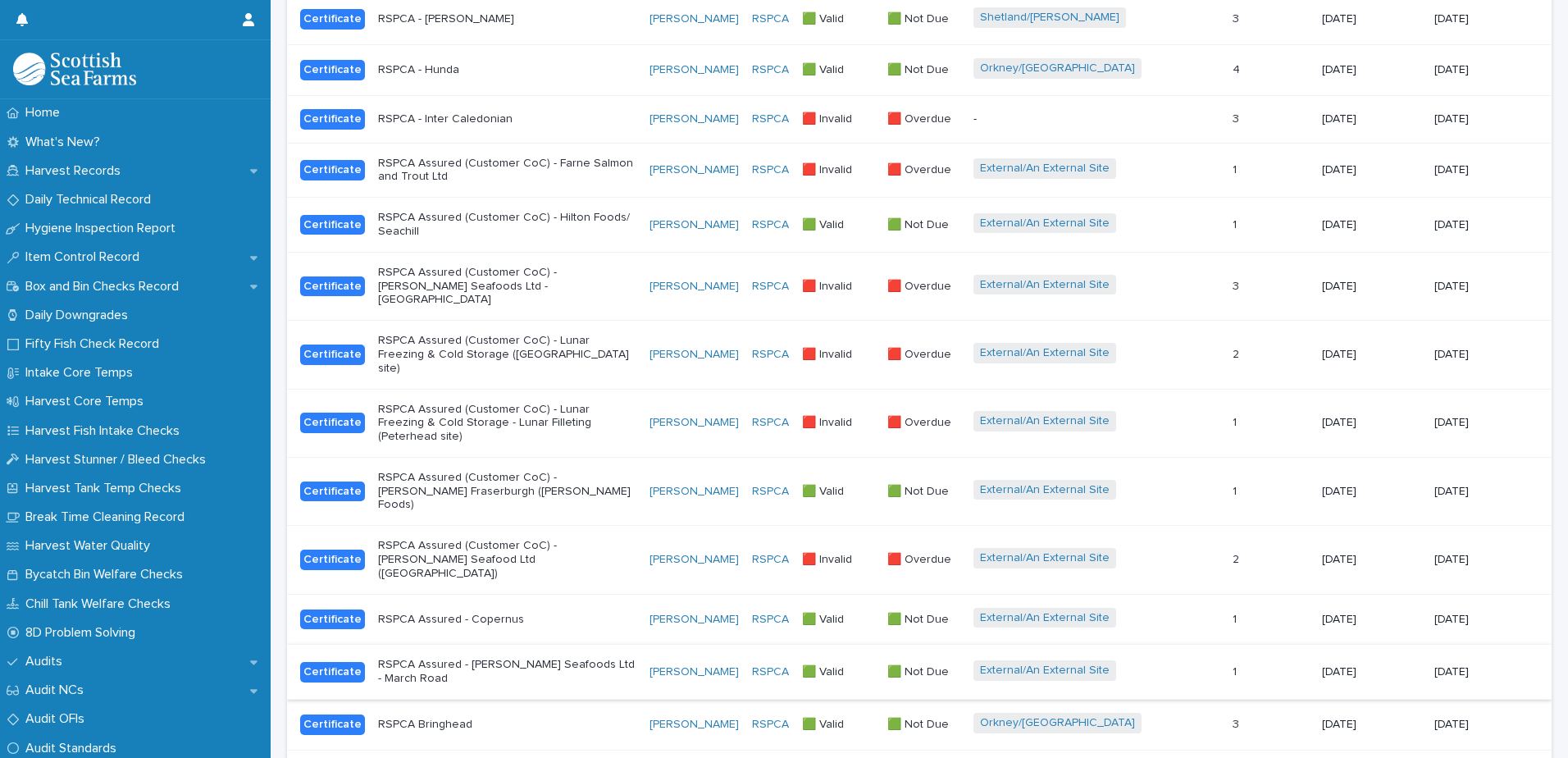
scroll to position [1243, 0]
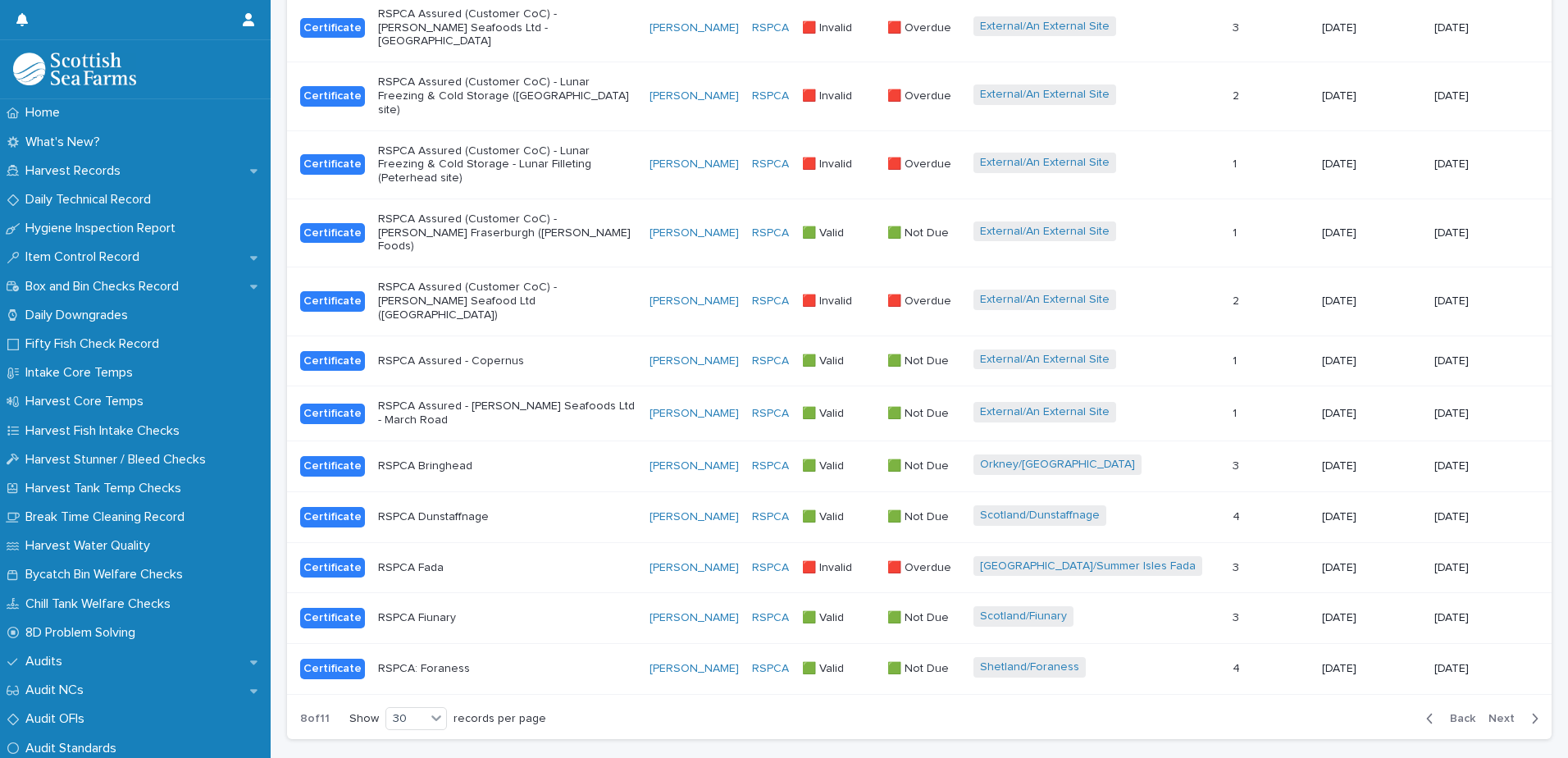
click at [1489, 713] on span "Next" at bounding box center [1506, 719] width 36 height 12
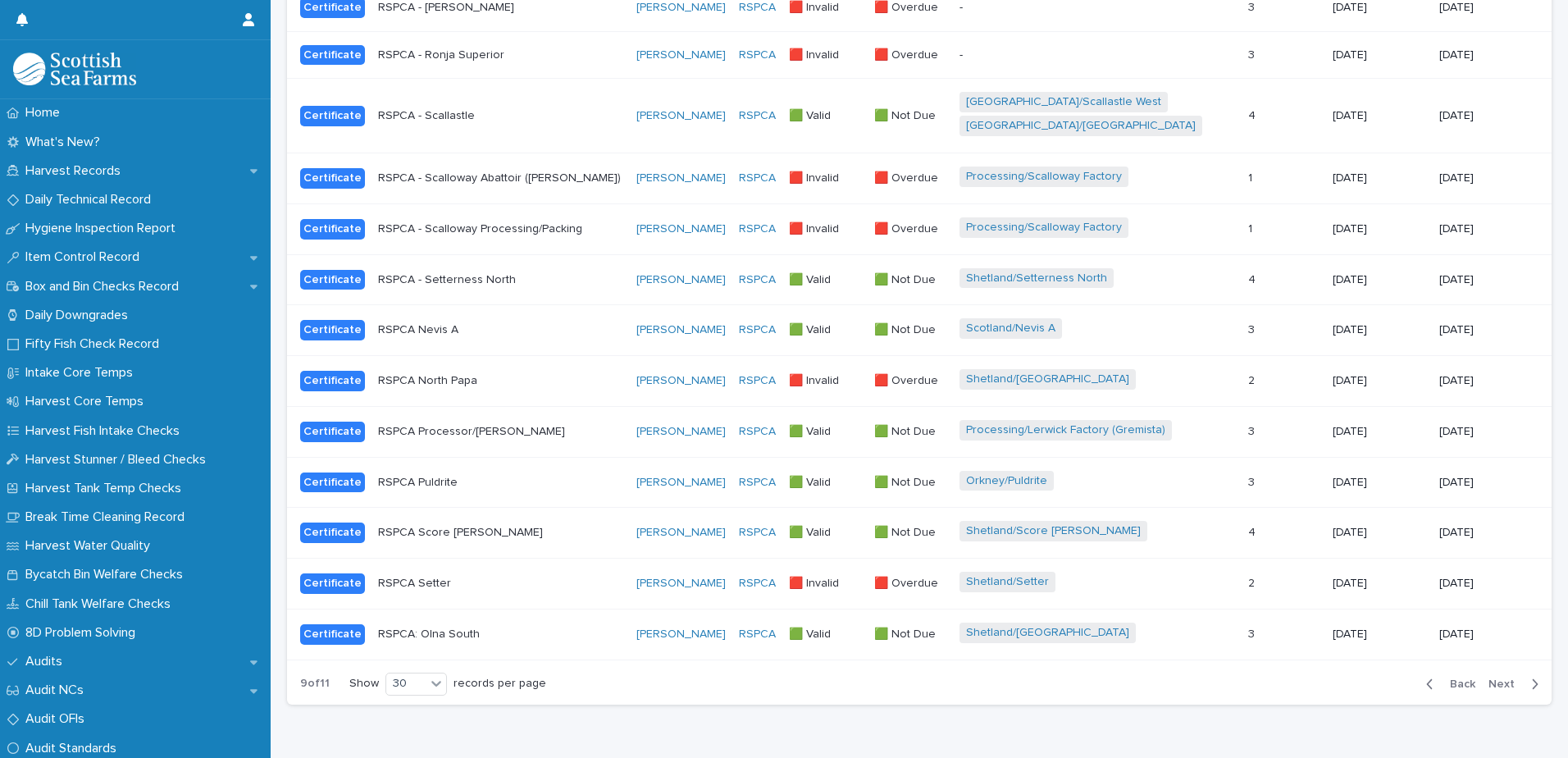
scroll to position [1279, 0]
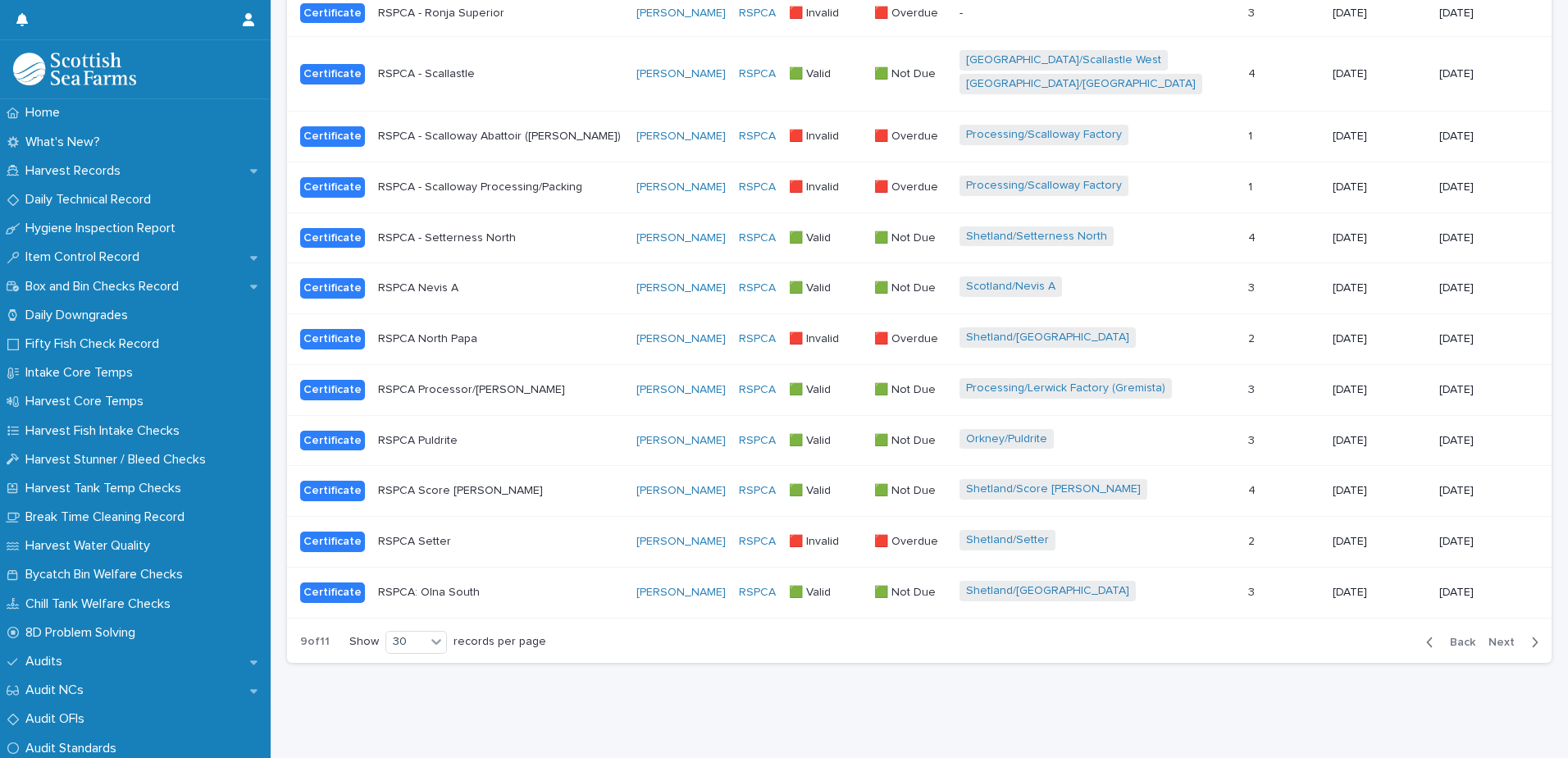
click at [1494, 637] on span "Next" at bounding box center [1506, 643] width 36 height 12
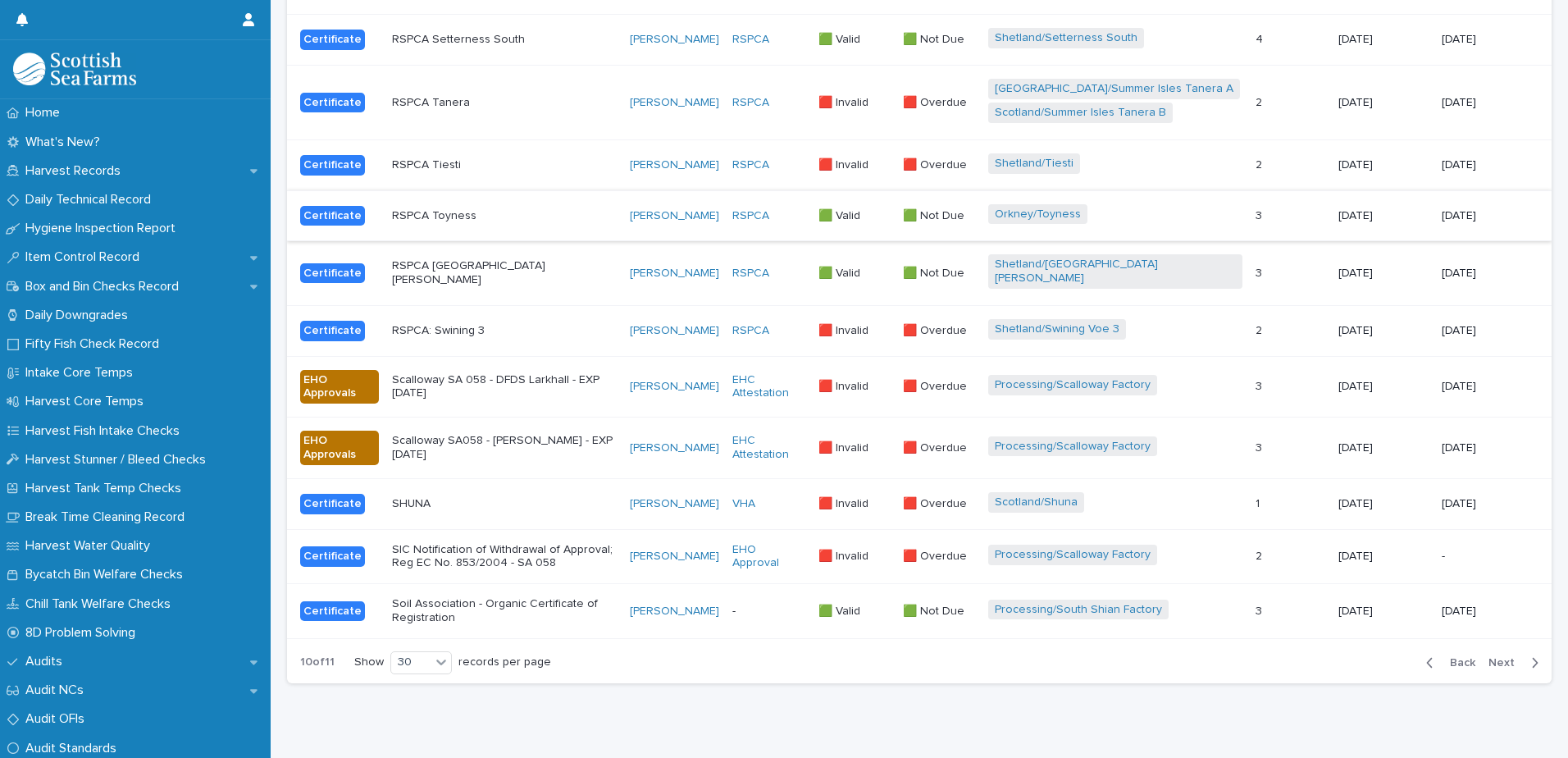
scroll to position [1341, 0]
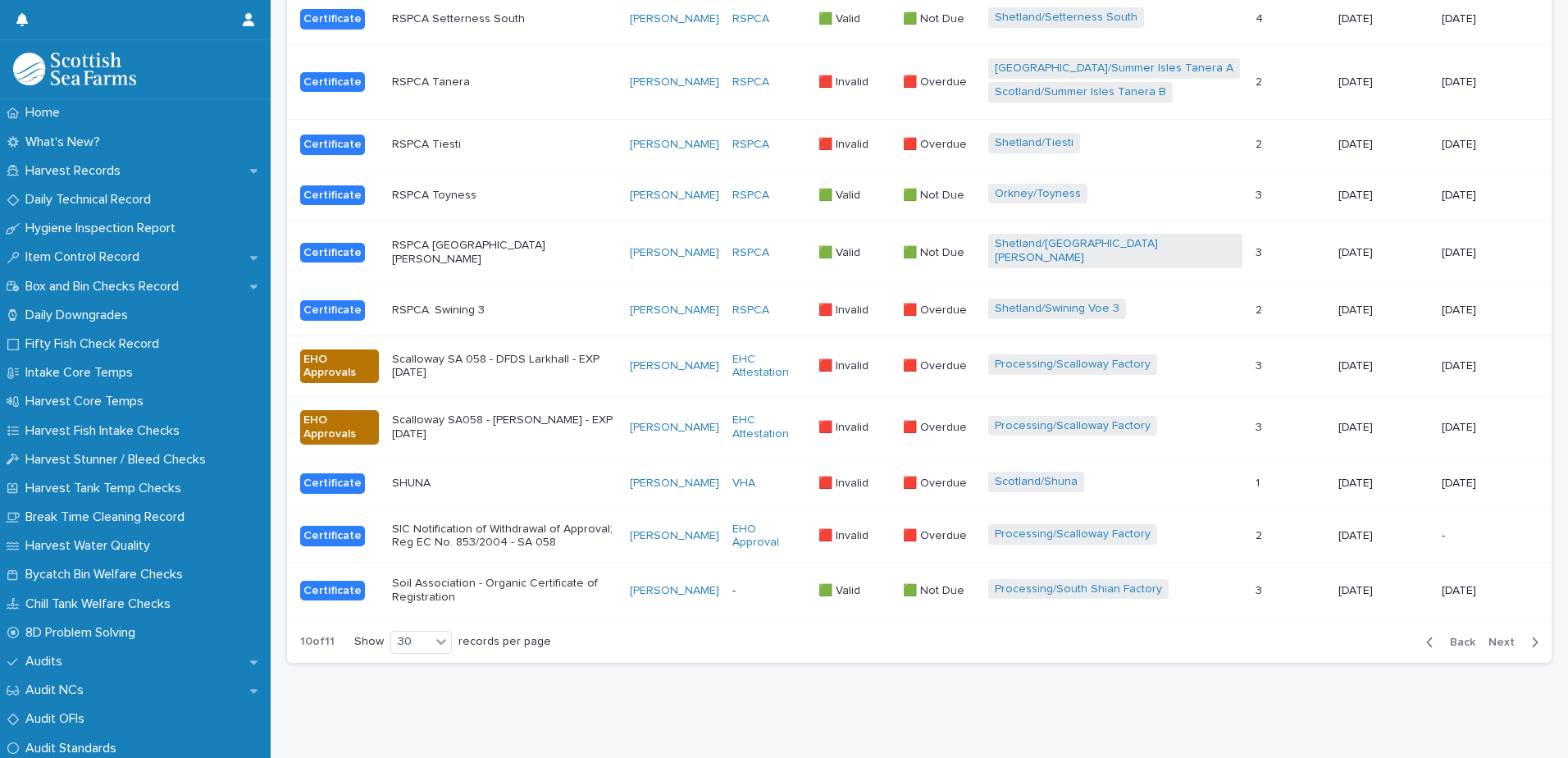
click at [1498, 637] on span "Next" at bounding box center [1506, 643] width 36 height 12
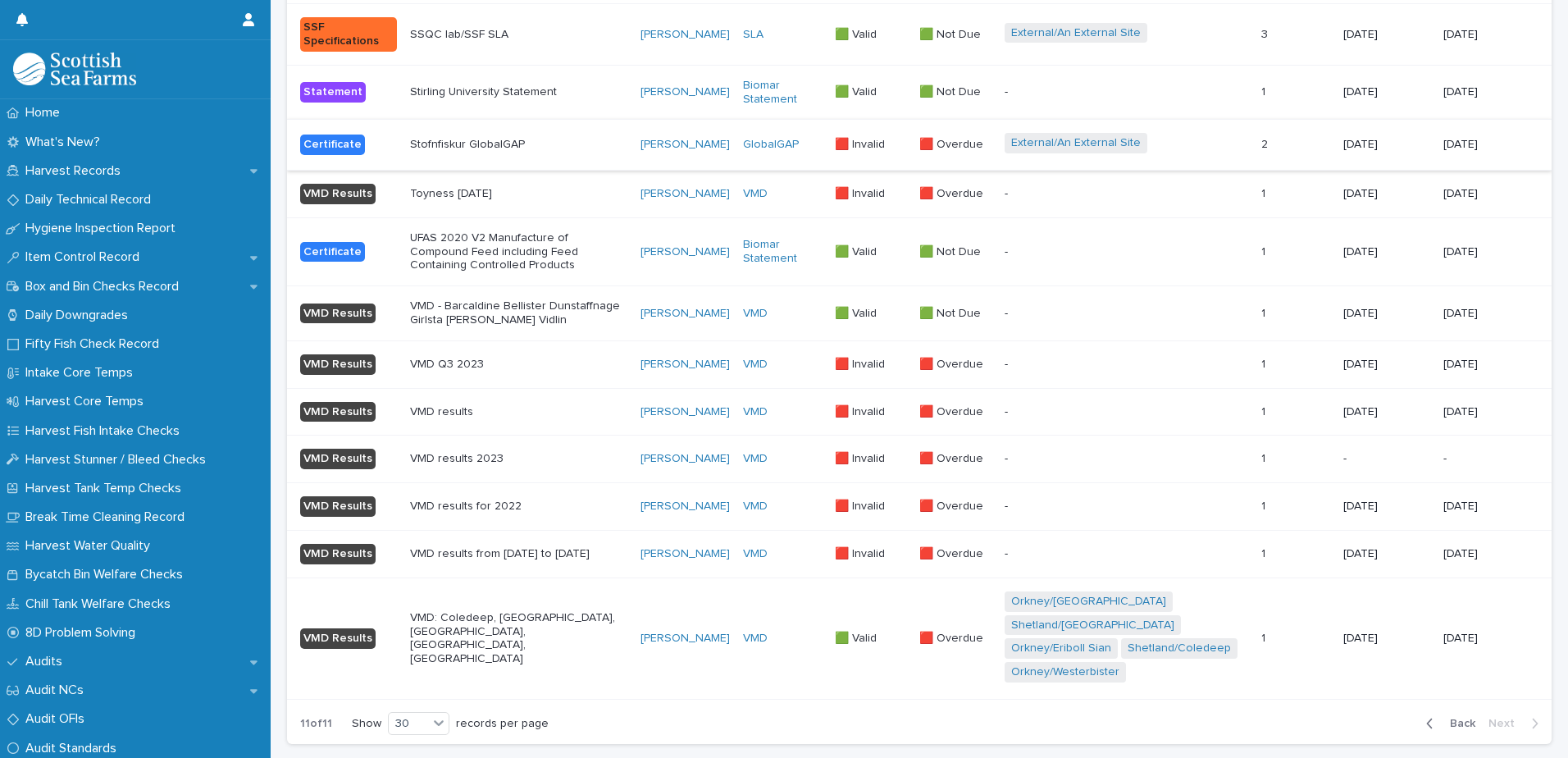
scroll to position [1269, 0]
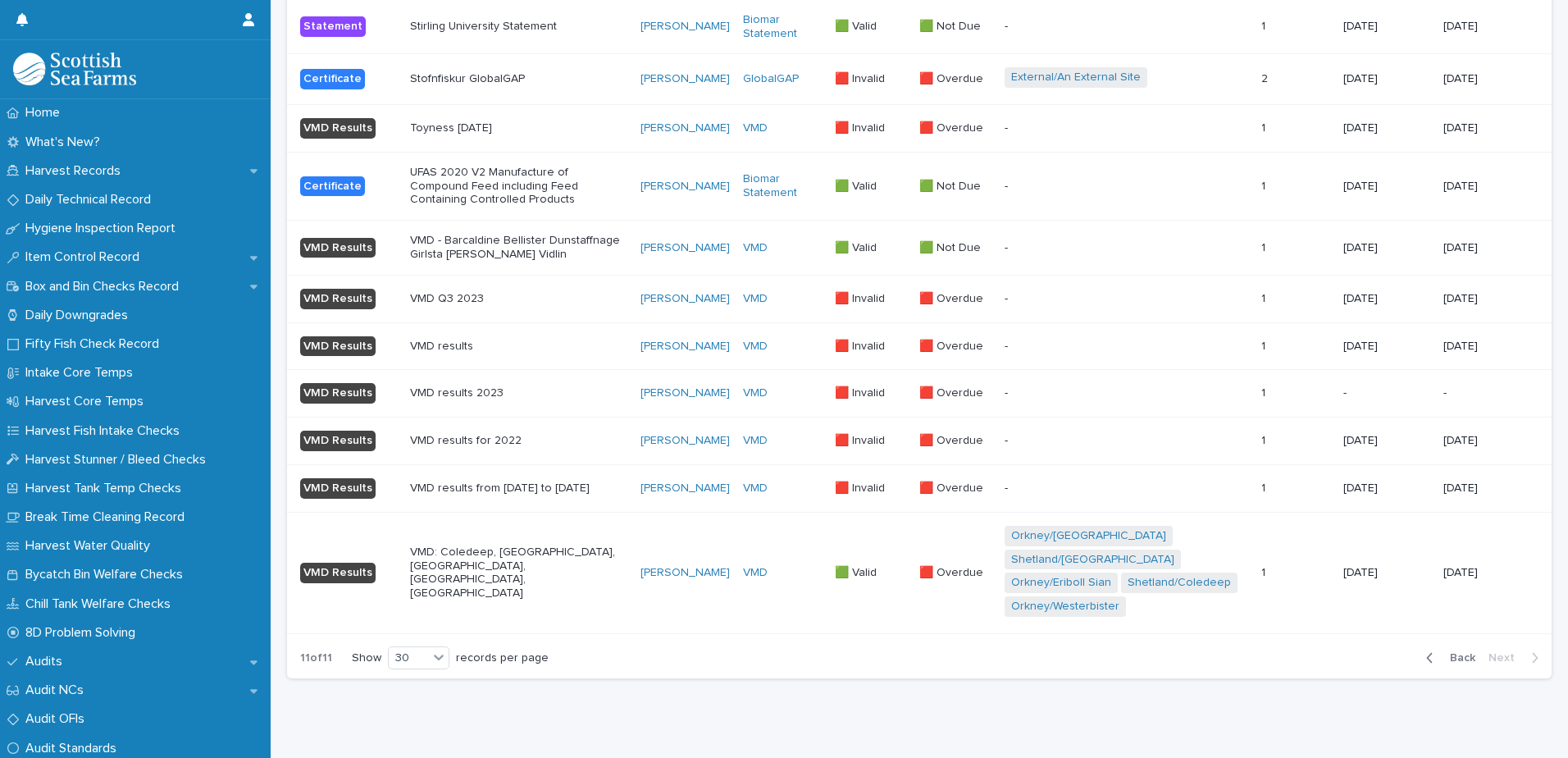
click at [1440, 652] on span "Back" at bounding box center [1458, 658] width 35 height 12
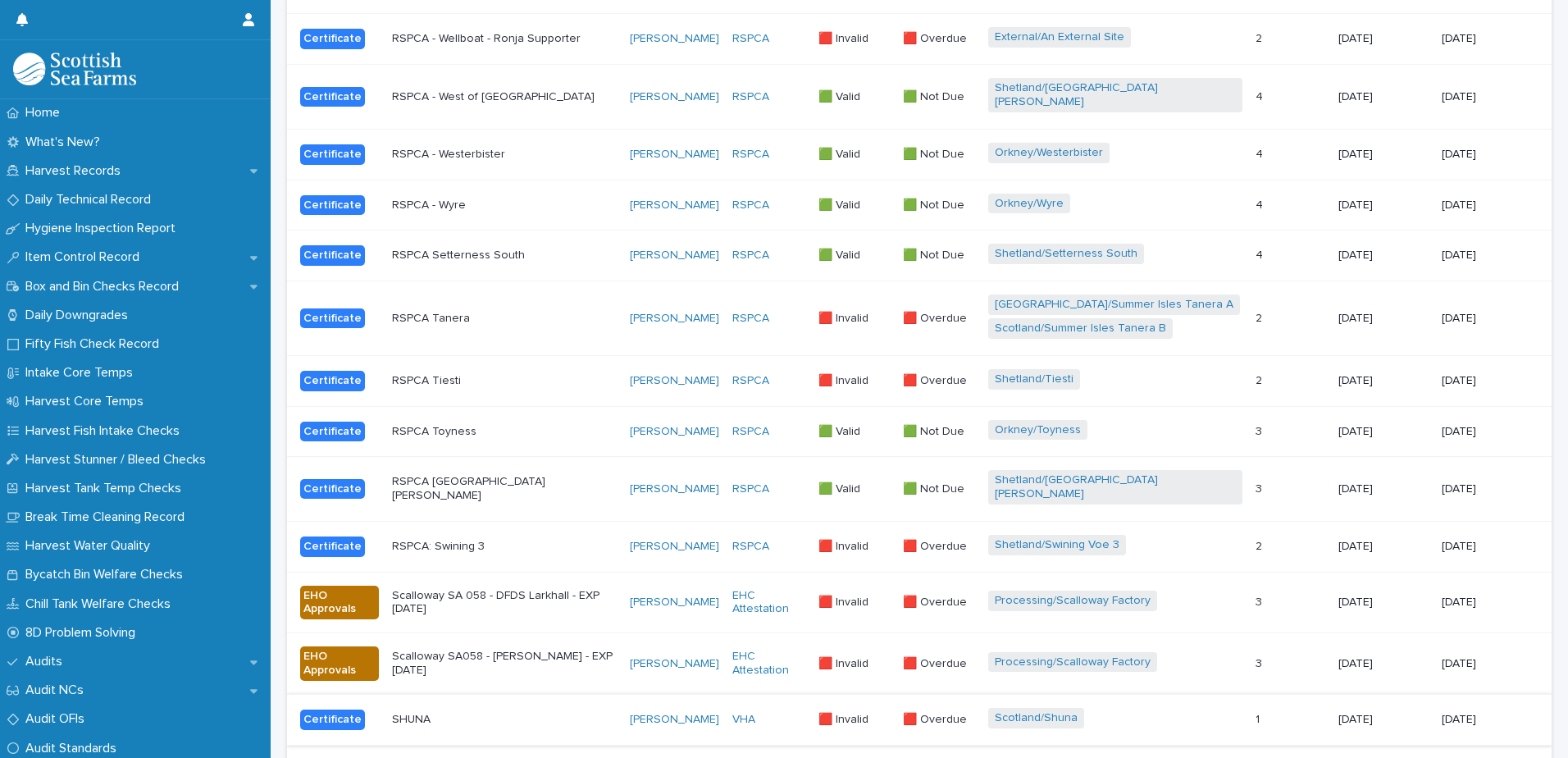
scroll to position [1341, 0]
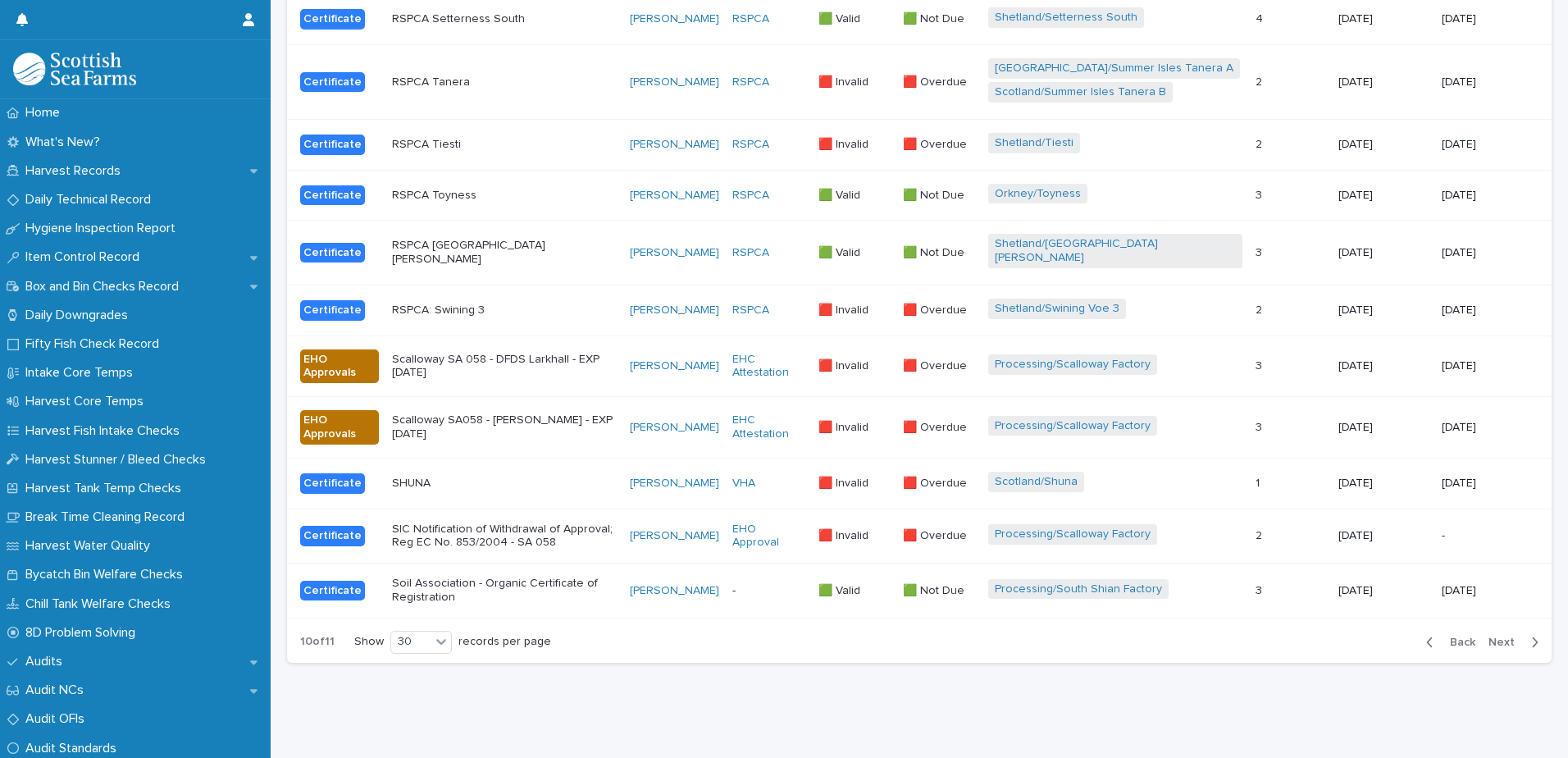
click at [1450, 637] on span "Back" at bounding box center [1458, 643] width 35 height 12
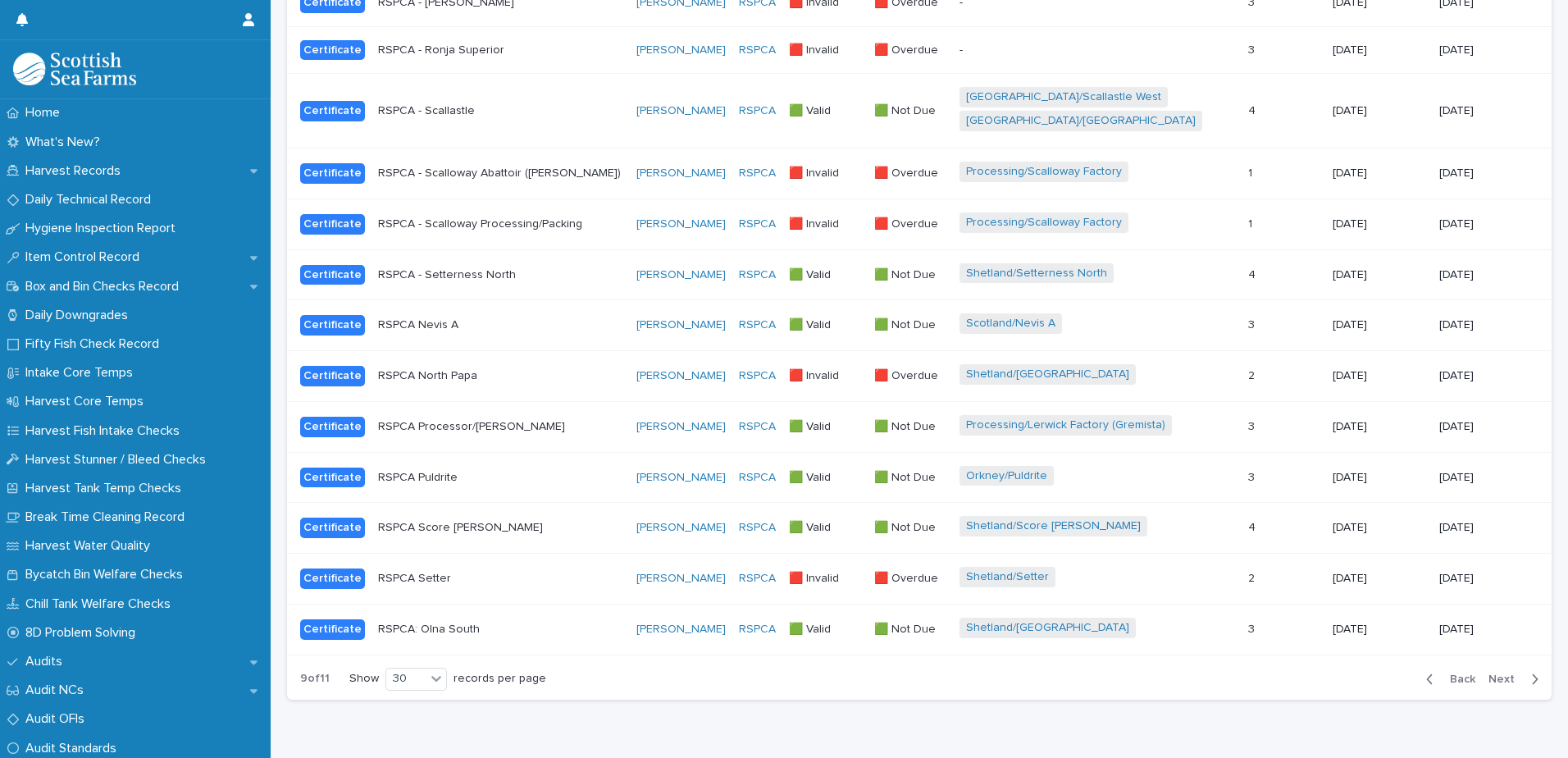
scroll to position [1279, 0]
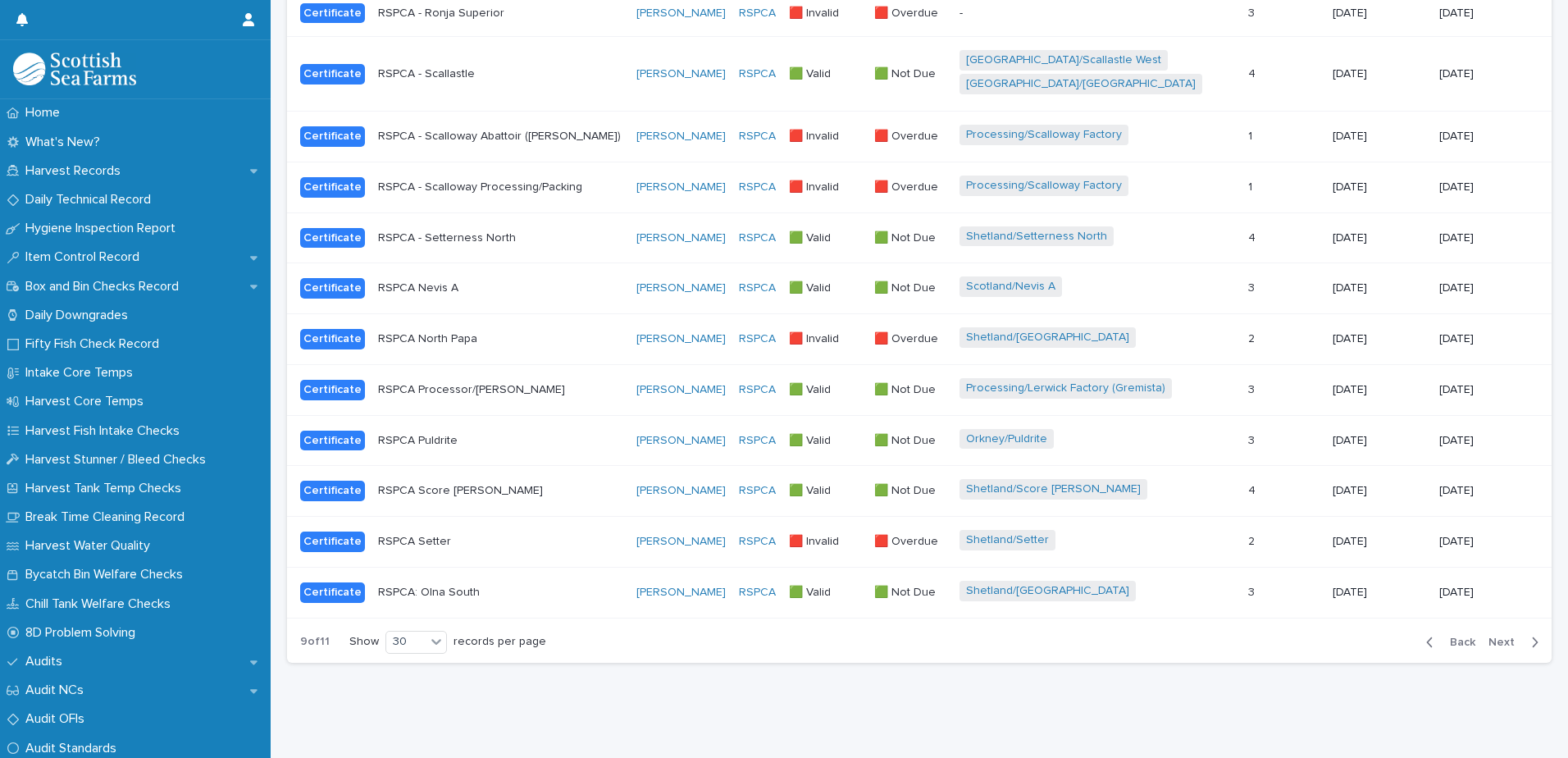
click at [1455, 635] on button "Back" at bounding box center [1447, 643] width 69 height 15
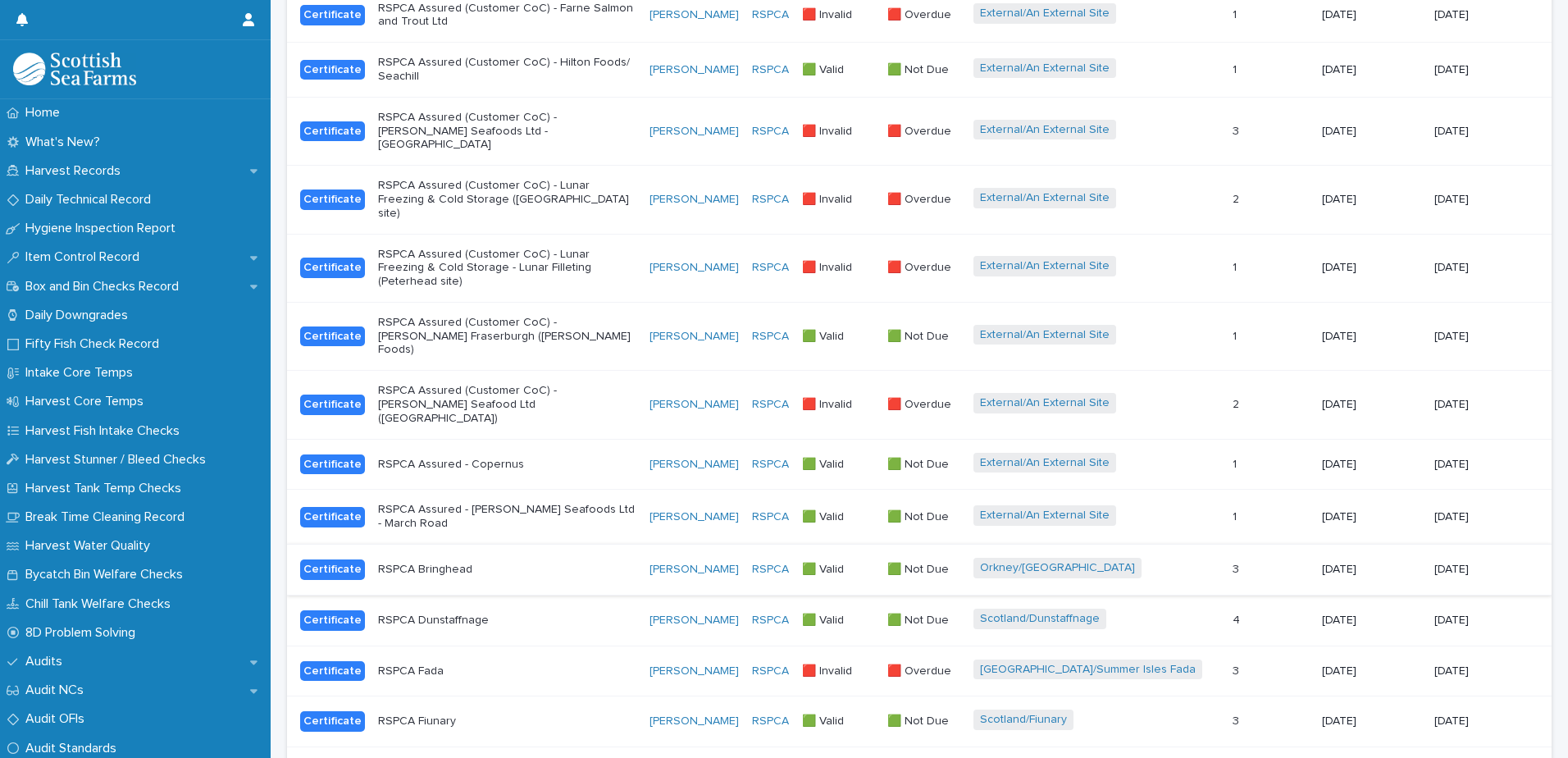
scroll to position [1243, 0]
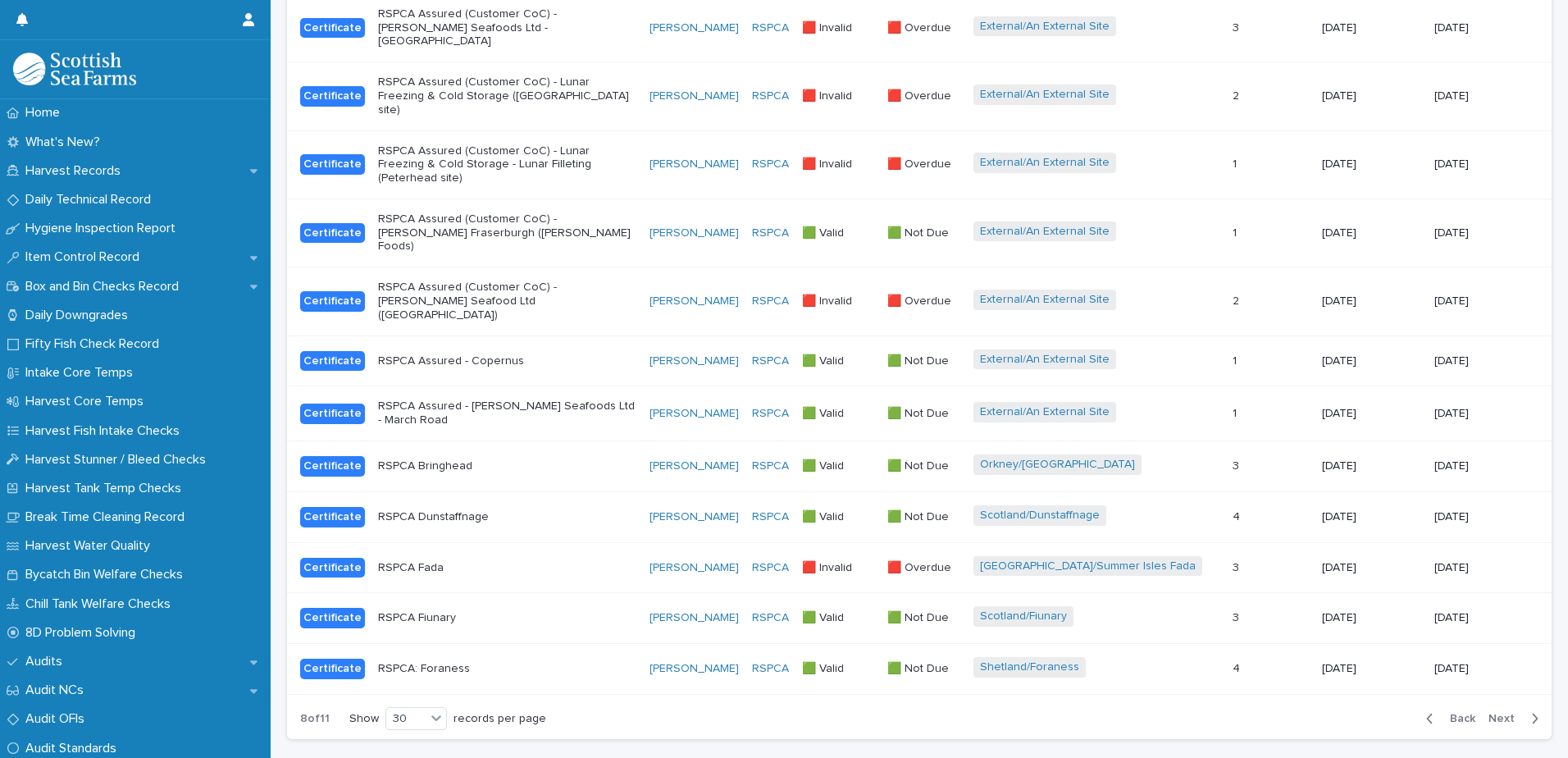
click at [1426, 712] on div "button" at bounding box center [1433, 719] width 14 height 15
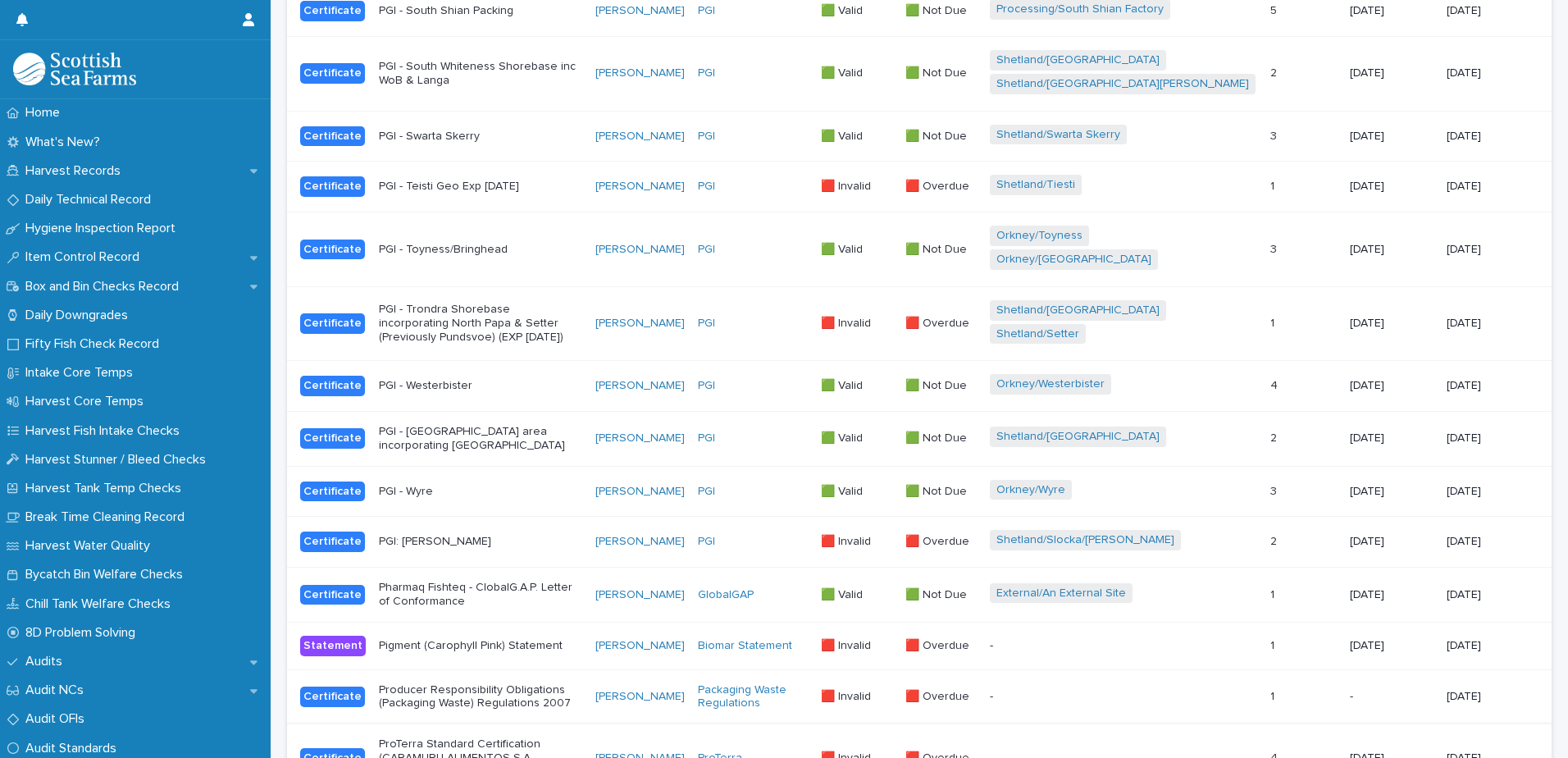
scroll to position [915, 0]
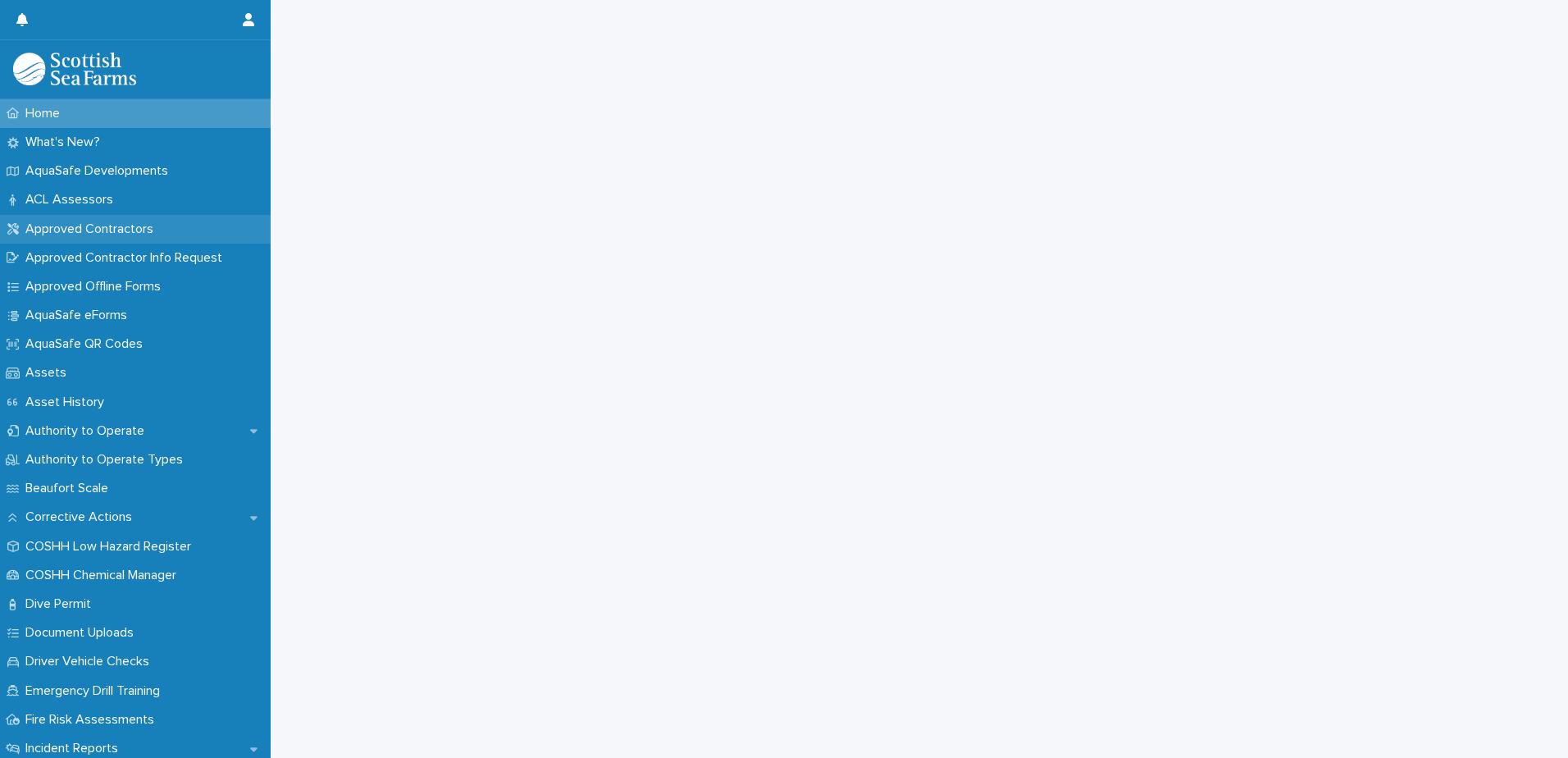
click at [154, 228] on p "Approved Contractors" at bounding box center [92, 229] width 148 height 16
